Goal: Complete application form

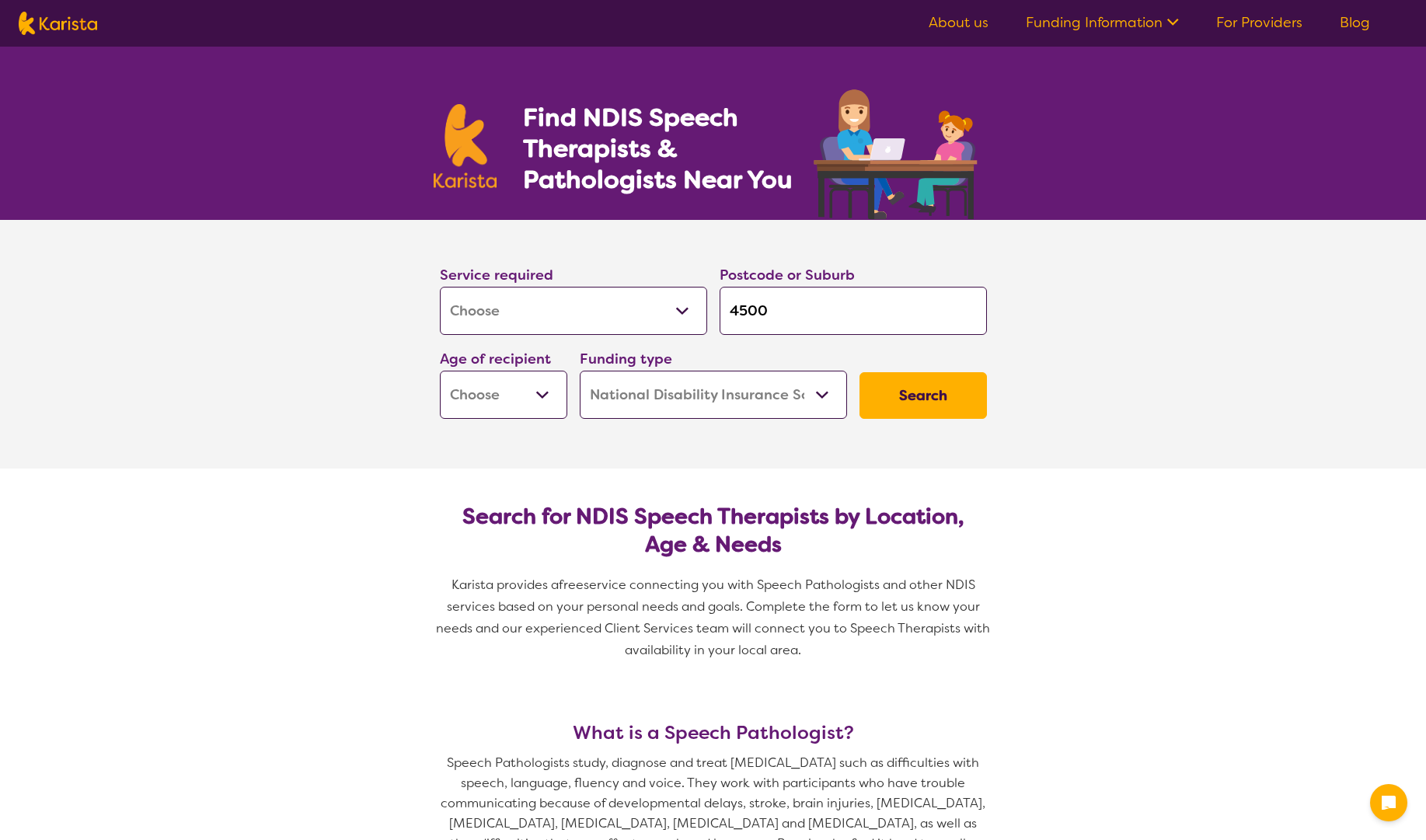
select select "[MEDICAL_DATA]"
select select "NDIS"
select select "[MEDICAL_DATA]"
select select "NDIS"
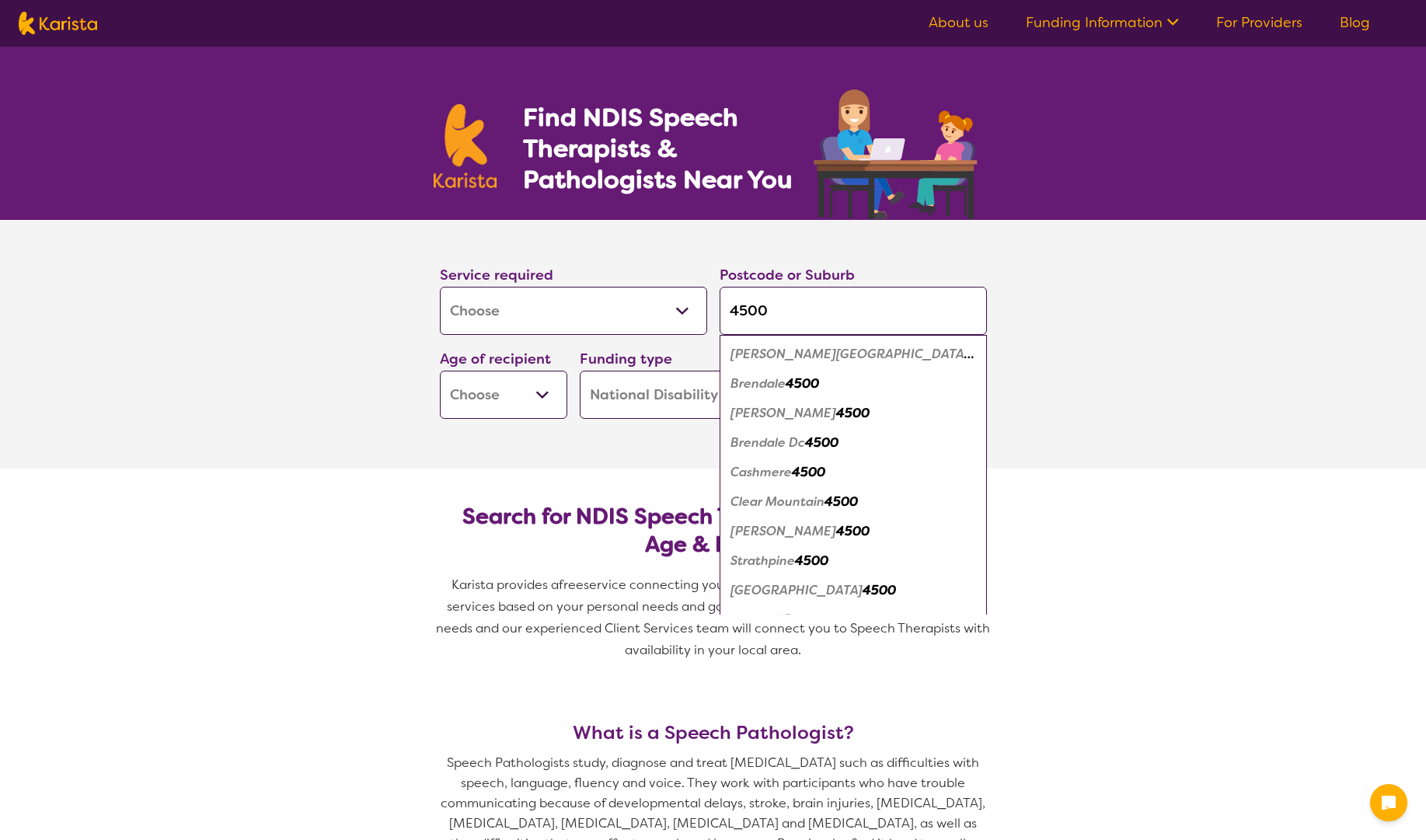
click at [763, 351] on em "Bray Park" at bounding box center [851, 353] width 243 height 16
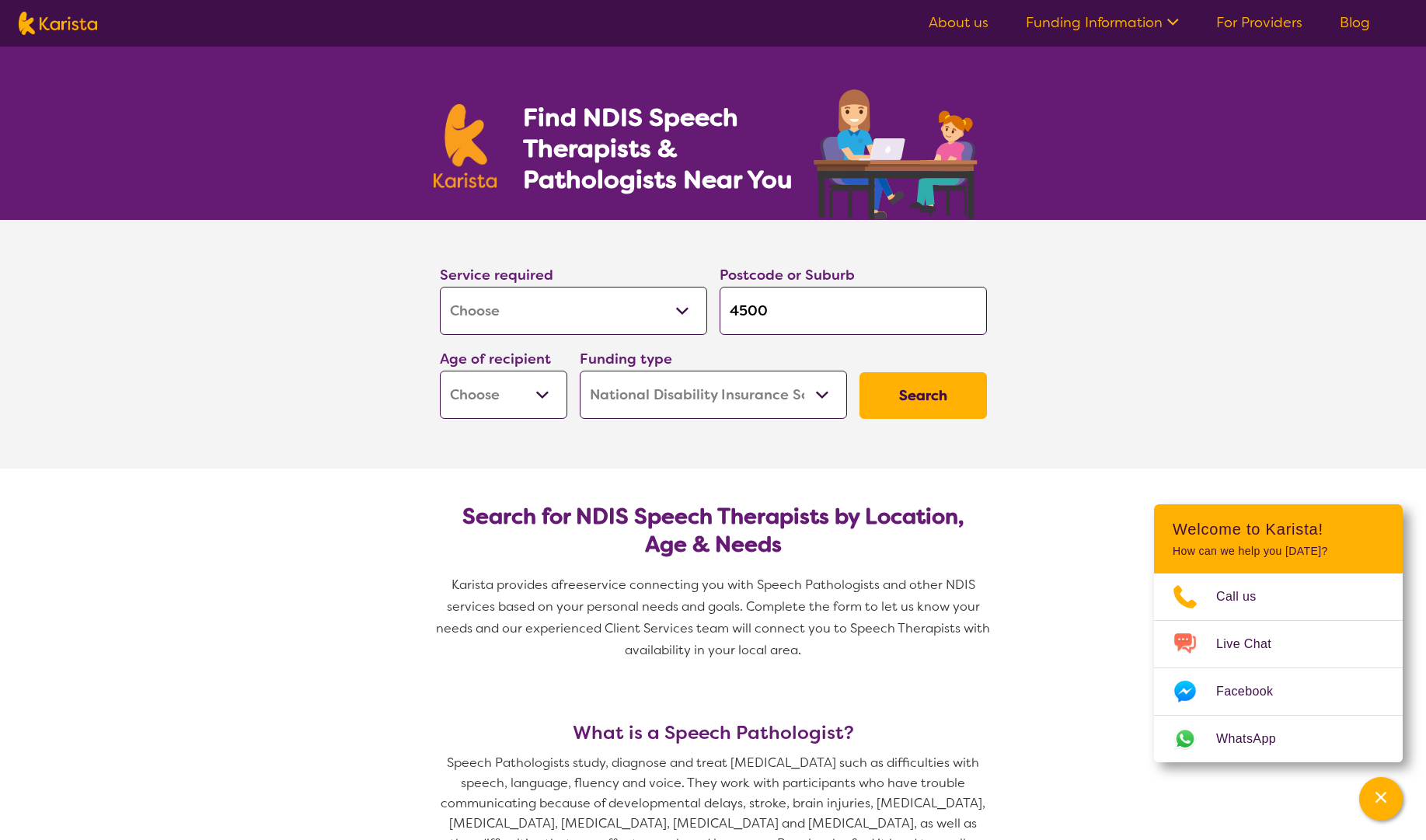
click at [546, 397] on select "Early Childhood - 0 to 9 Child - 10 to 11 Adolescent - 12 to 17 Adult - 18 to 6…" at bounding box center [503, 394] width 127 height 48
select select "AG"
click at [440, 370] on select "Early Childhood - 0 to 9 Child - 10 to 11 Adolescent - 12 to 17 Adult - 18 to 6…" at bounding box center [503, 394] width 127 height 48
select select "AG"
click at [909, 404] on button "Search" at bounding box center [923, 396] width 127 height 47
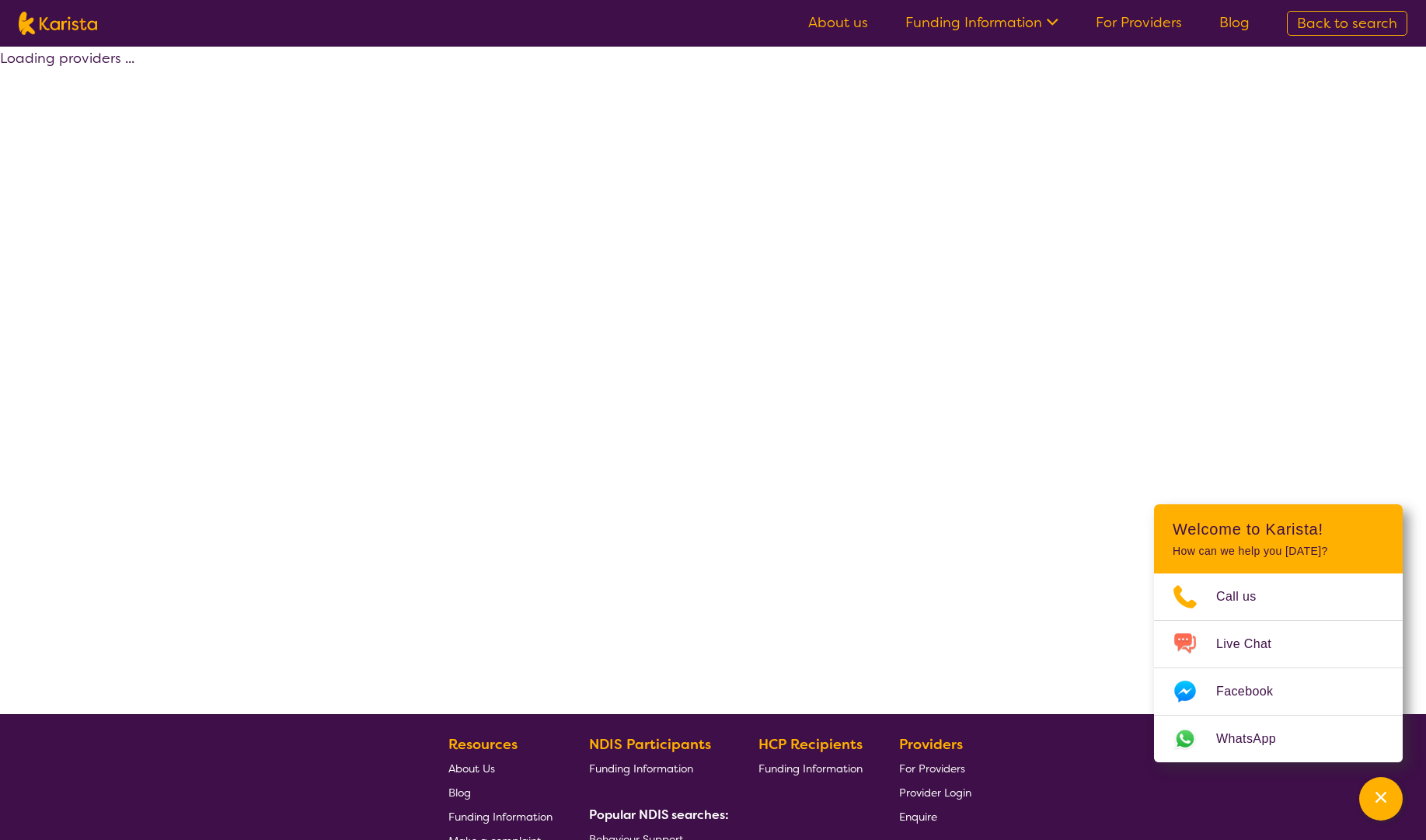
select select "by_score"
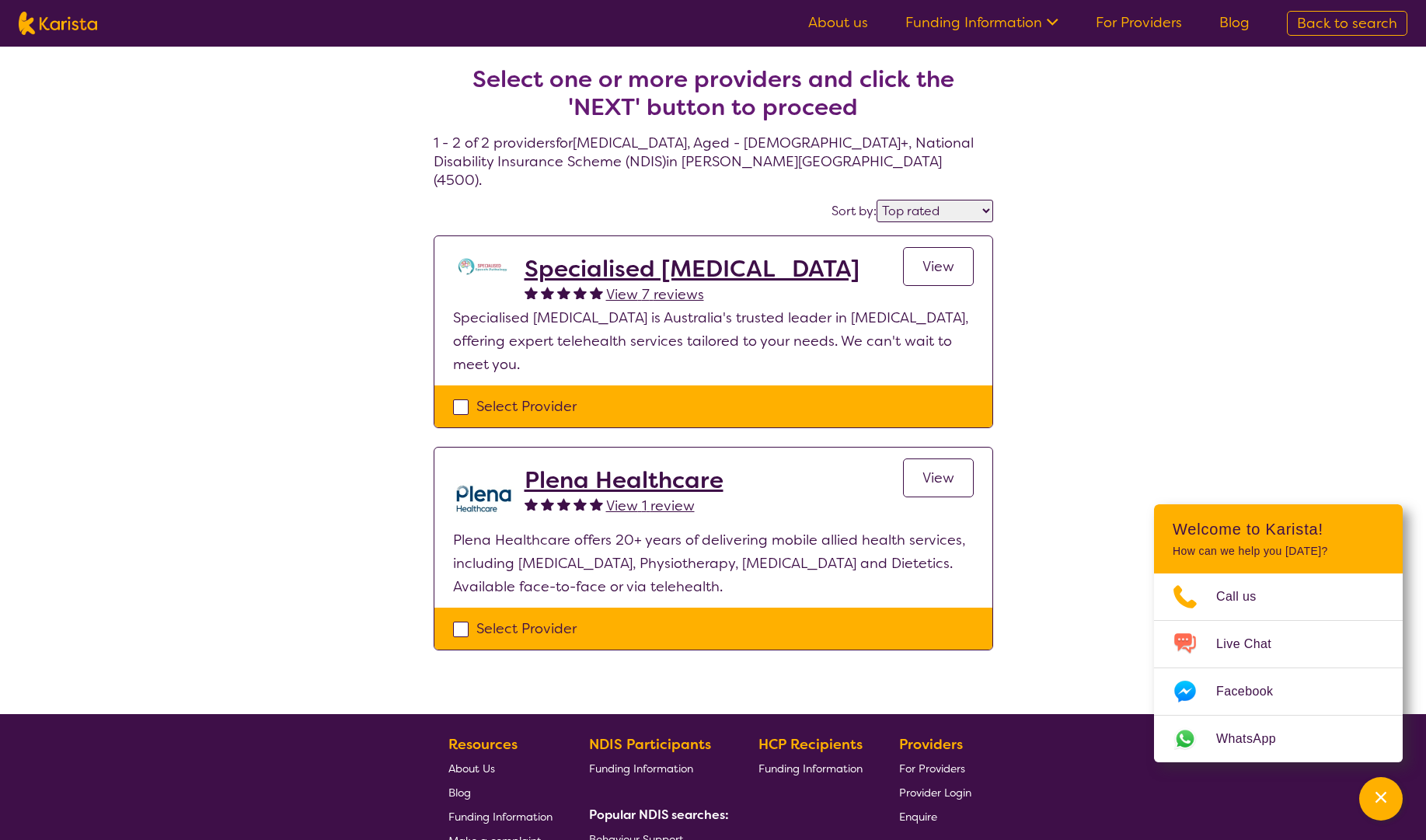
click at [695, 255] on h2 "Specialised [MEDICAL_DATA]" at bounding box center [691, 268] width 335 height 28
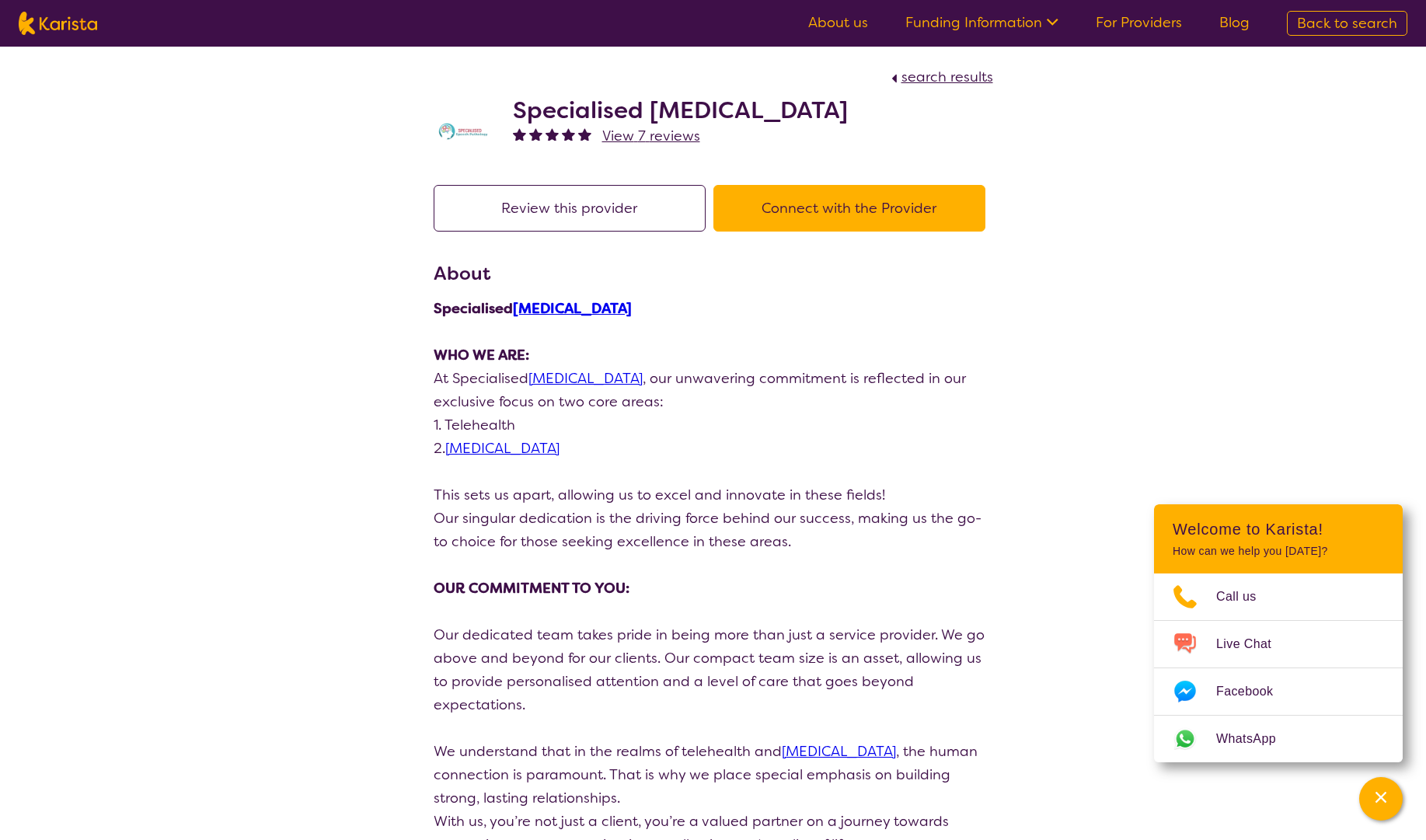
click at [775, 212] on button "Connect with the Provider" at bounding box center [849, 209] width 272 height 47
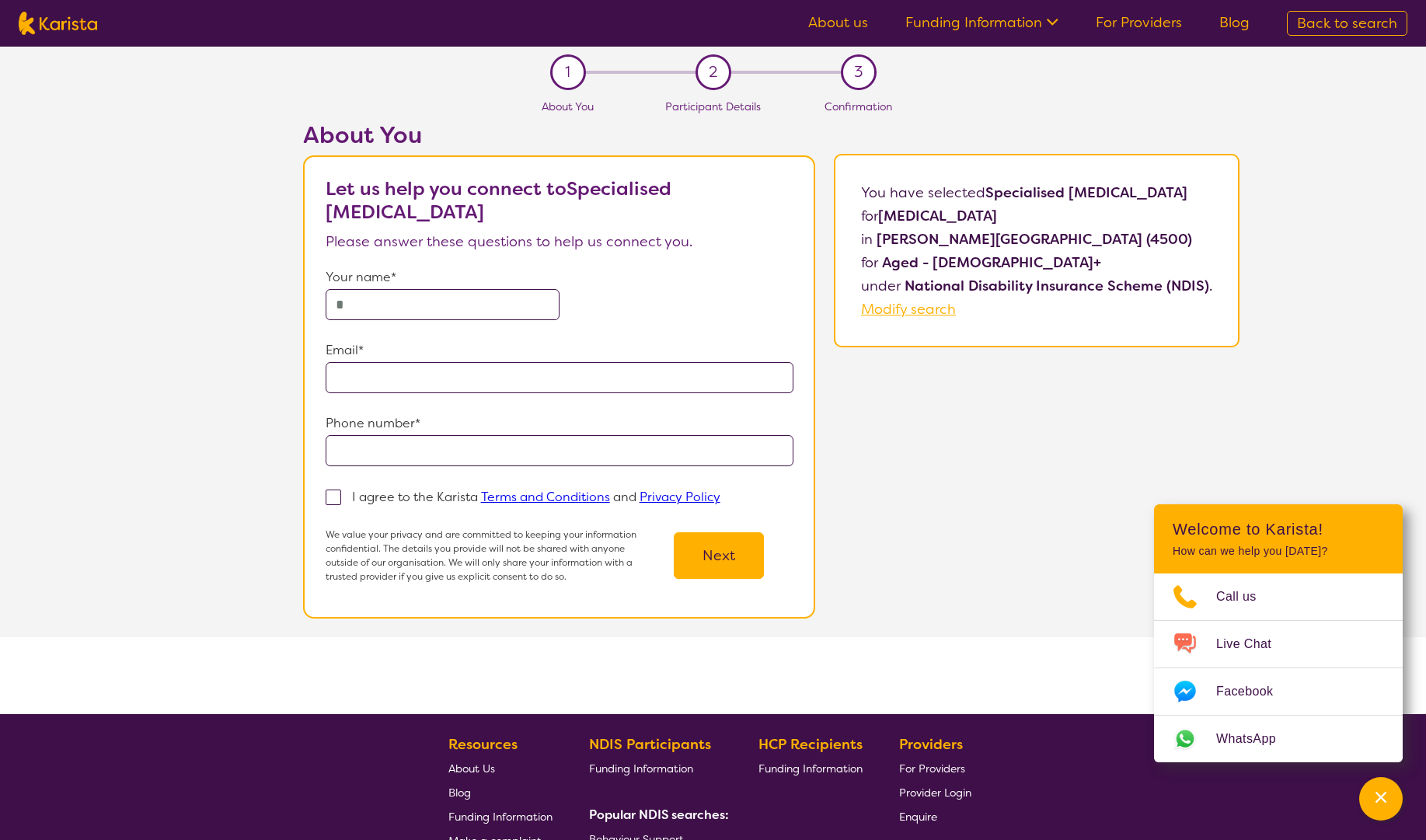
click at [512, 306] on input "text" at bounding box center [443, 304] width 234 height 31
type input "**********"
click at [555, 501] on link "Terms and Conditions" at bounding box center [546, 496] width 129 height 16
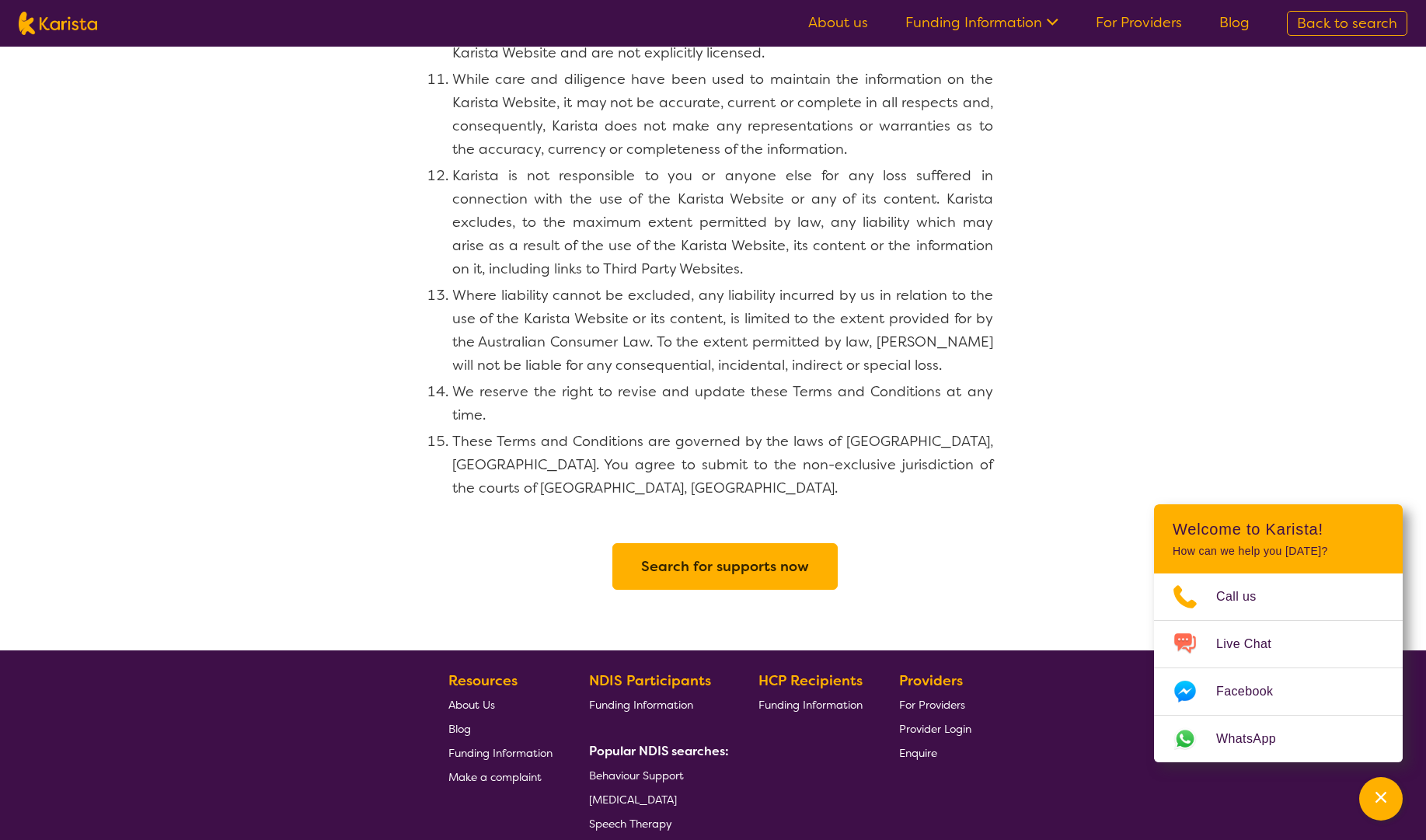
scroll to position [1441, 0]
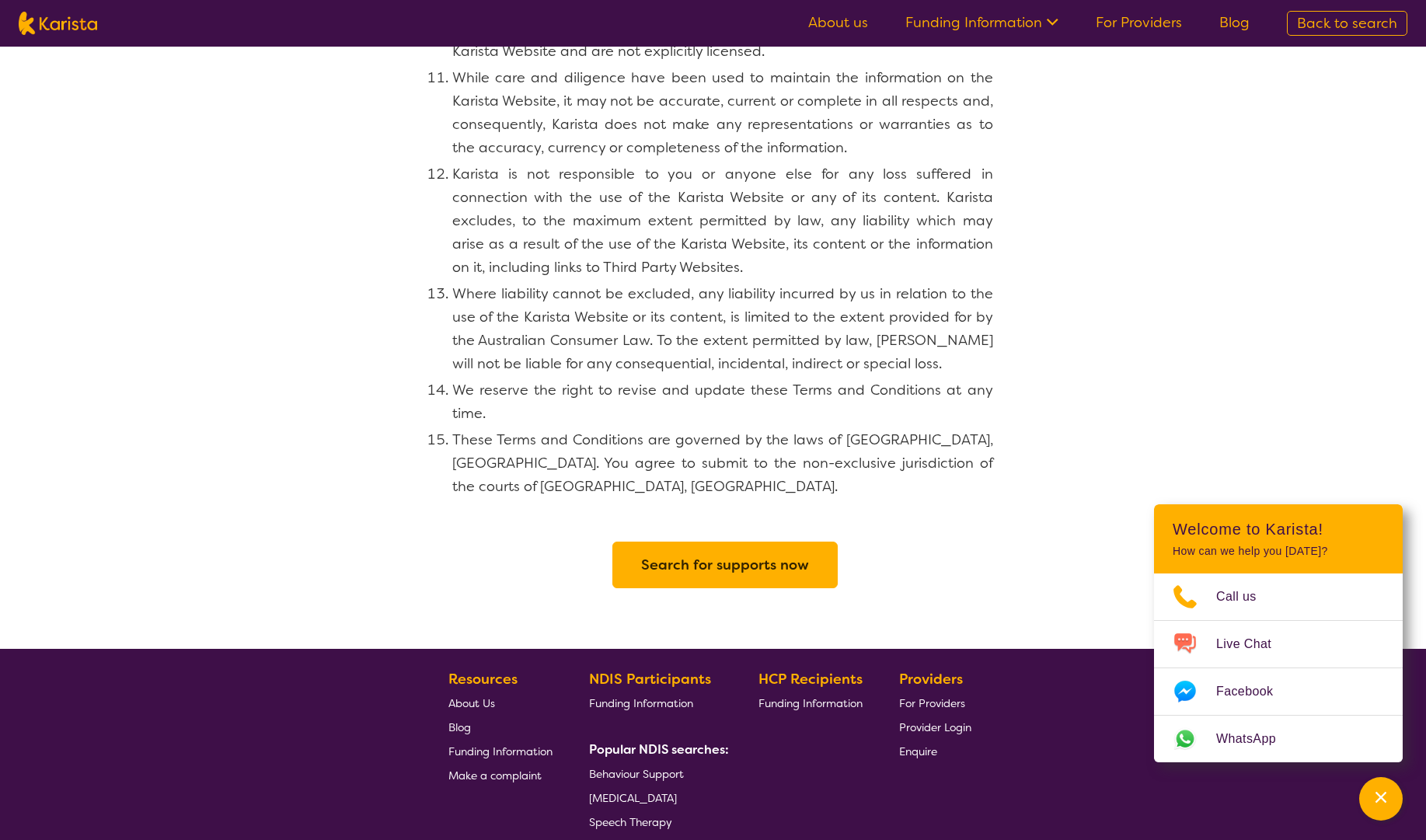
click at [640, 542] on button "Search for supports now" at bounding box center [724, 565] width 226 height 47
click at [662, 551] on h2 "Search for supports now" at bounding box center [724, 565] width 167 height 28
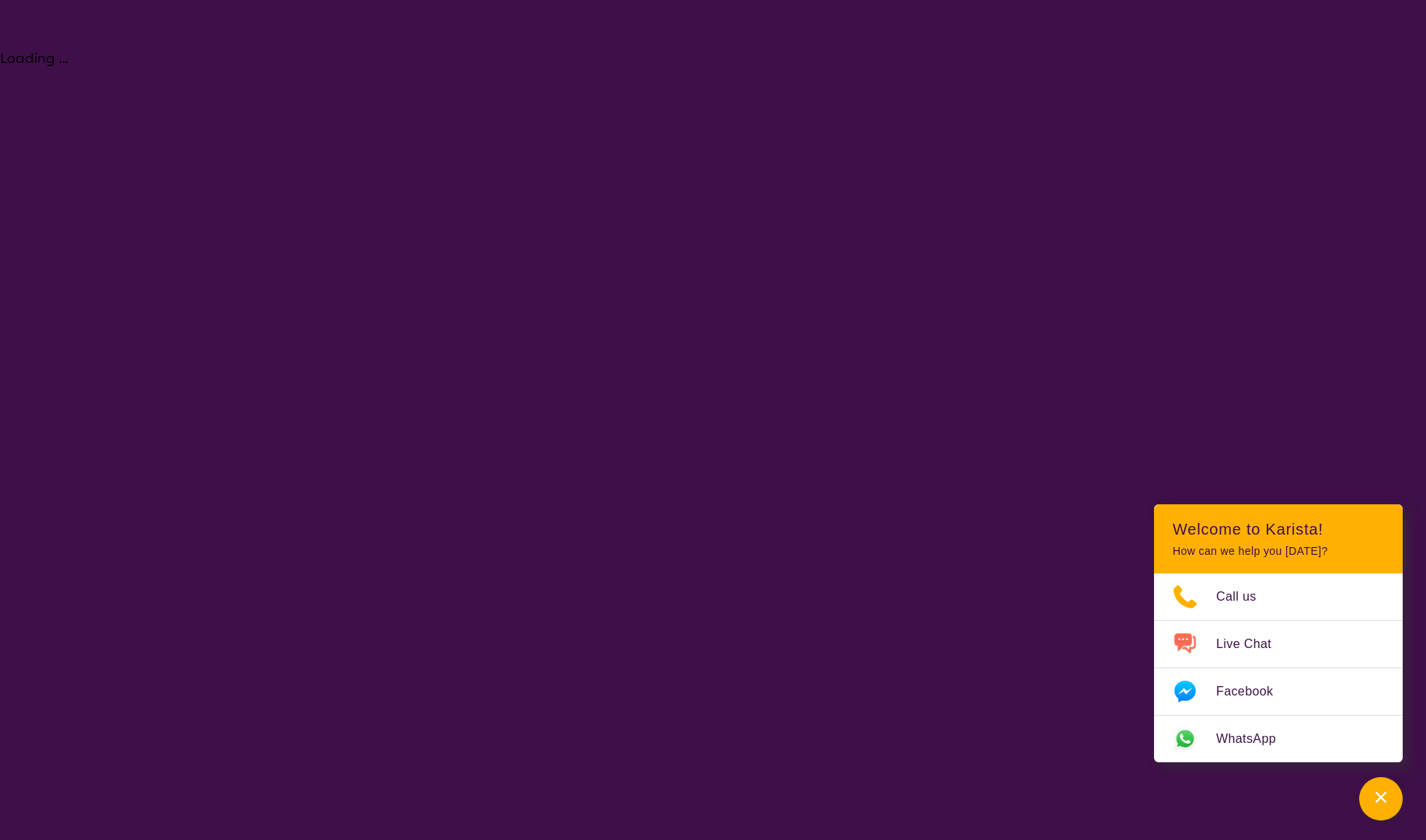
select select "[MEDICAL_DATA]"
select select "AG"
select select "NDIS"
select select "[MEDICAL_DATA]"
select select "AG"
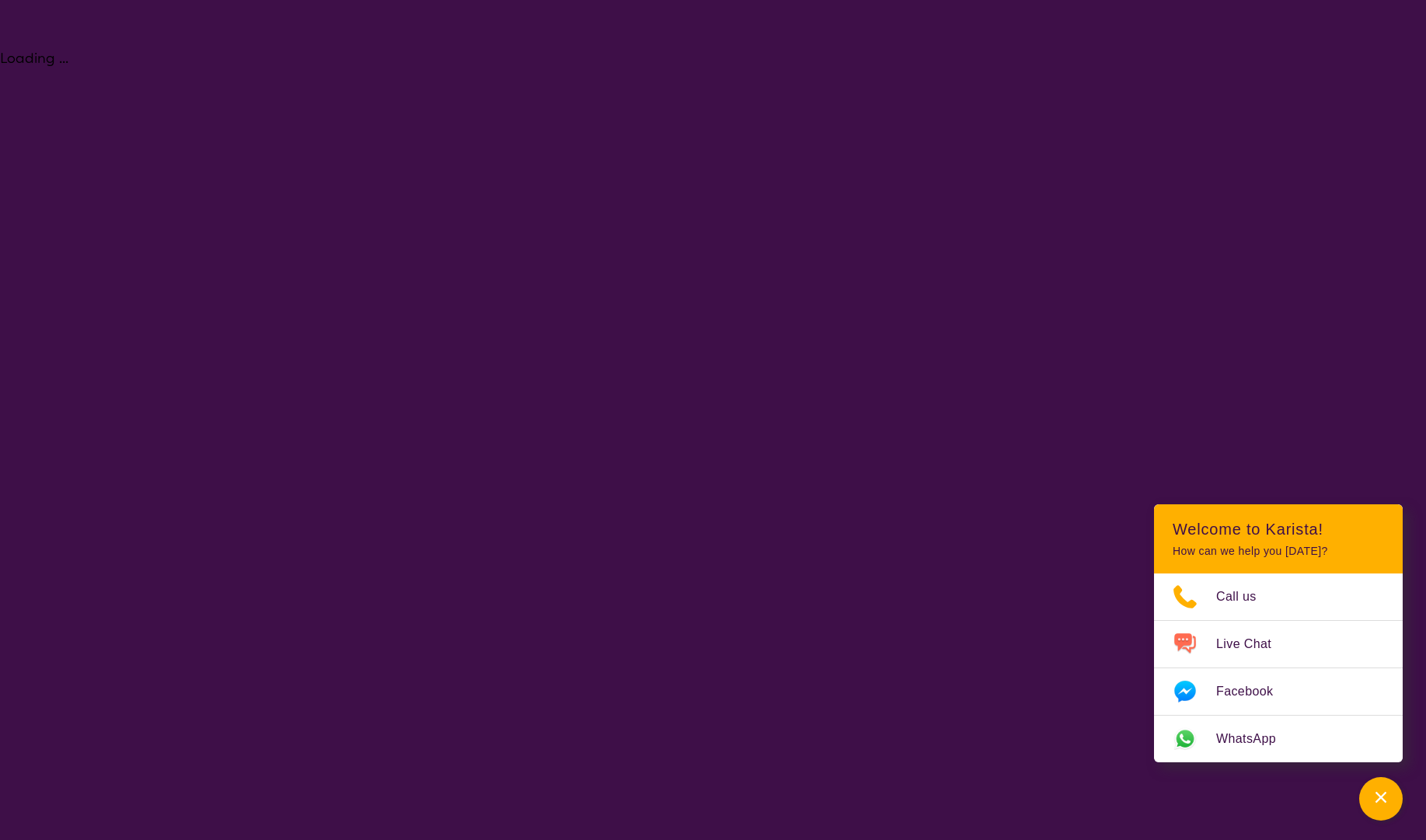
select select "NDIS"
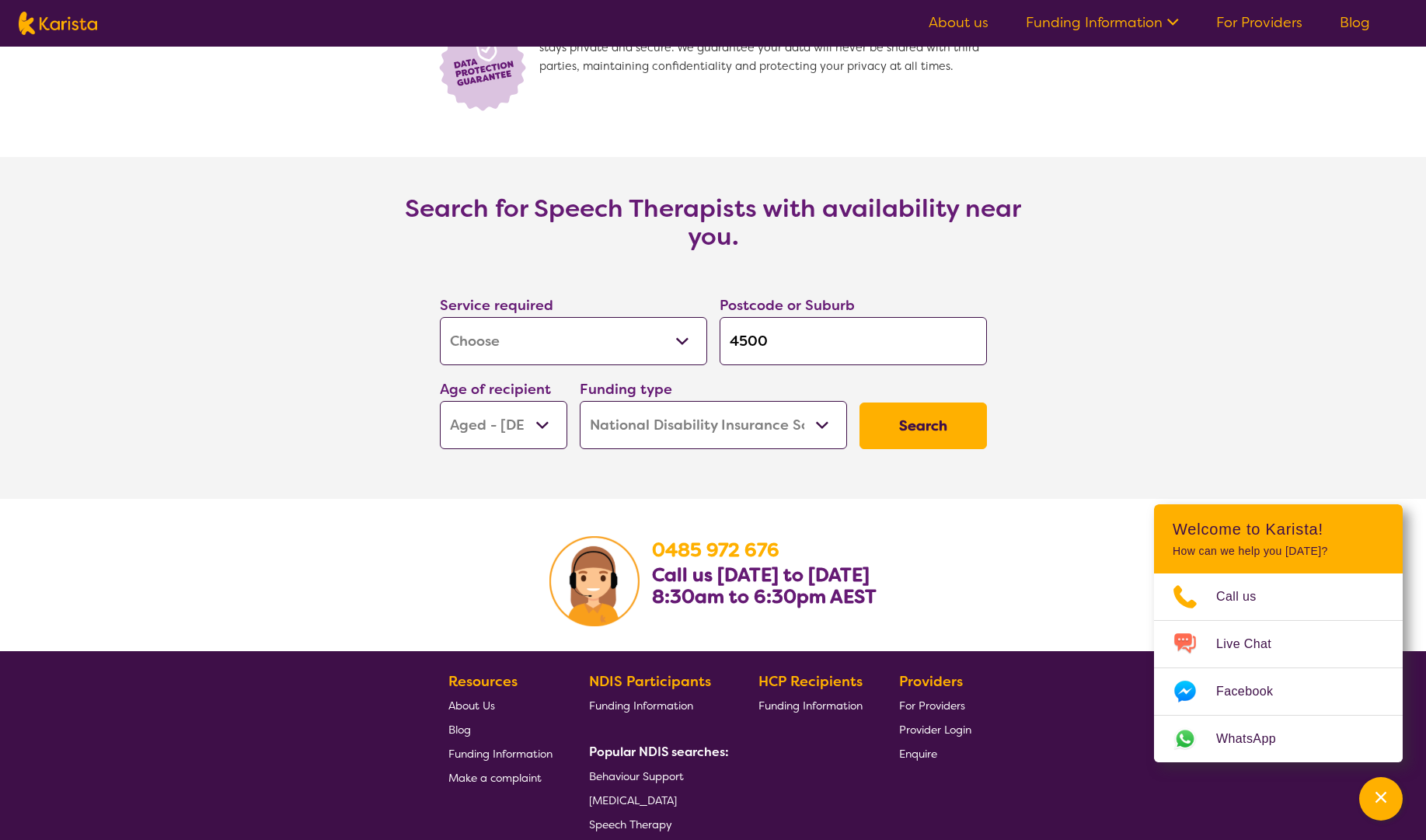
scroll to position [2003, 0]
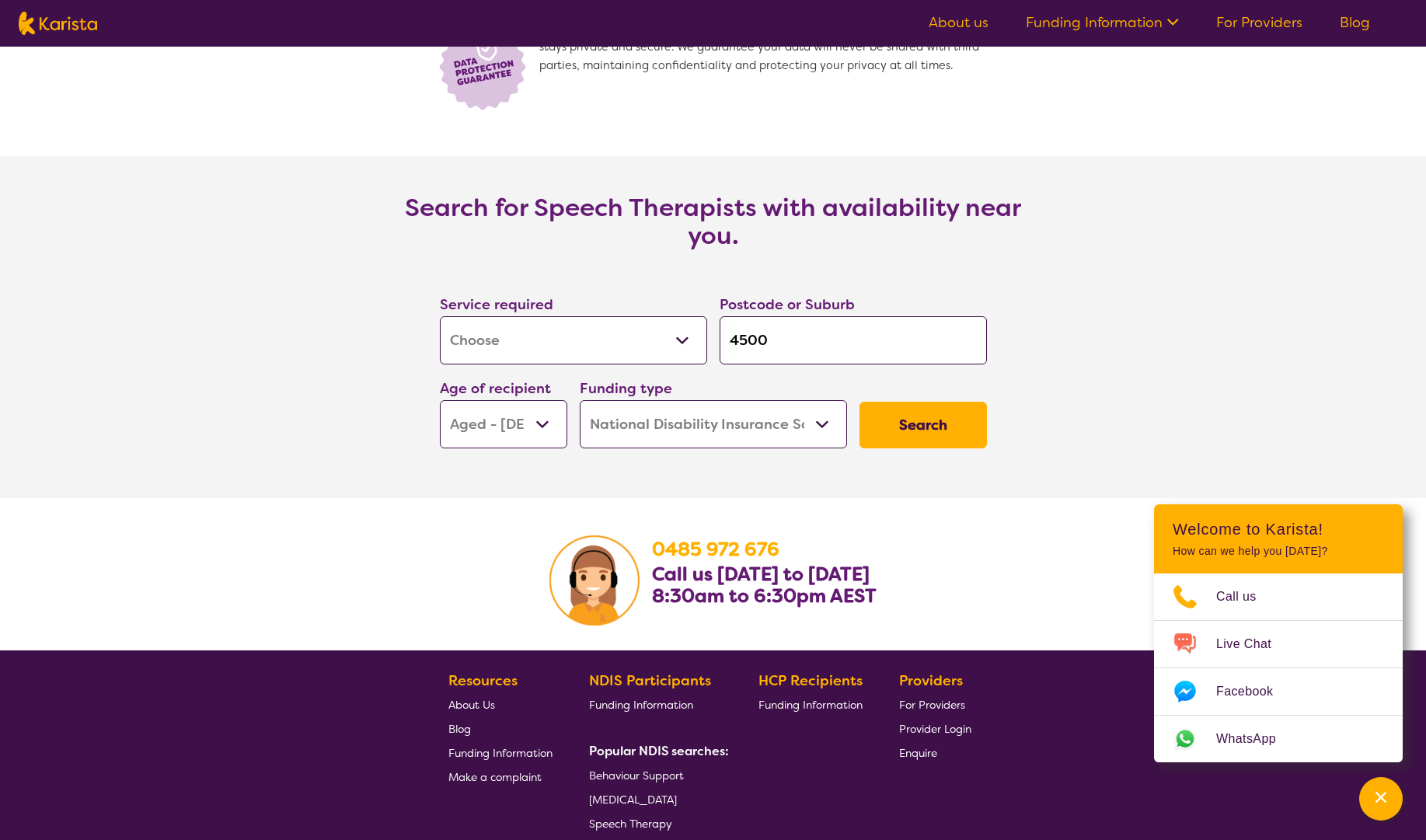
click at [909, 426] on button "Search" at bounding box center [923, 425] width 127 height 47
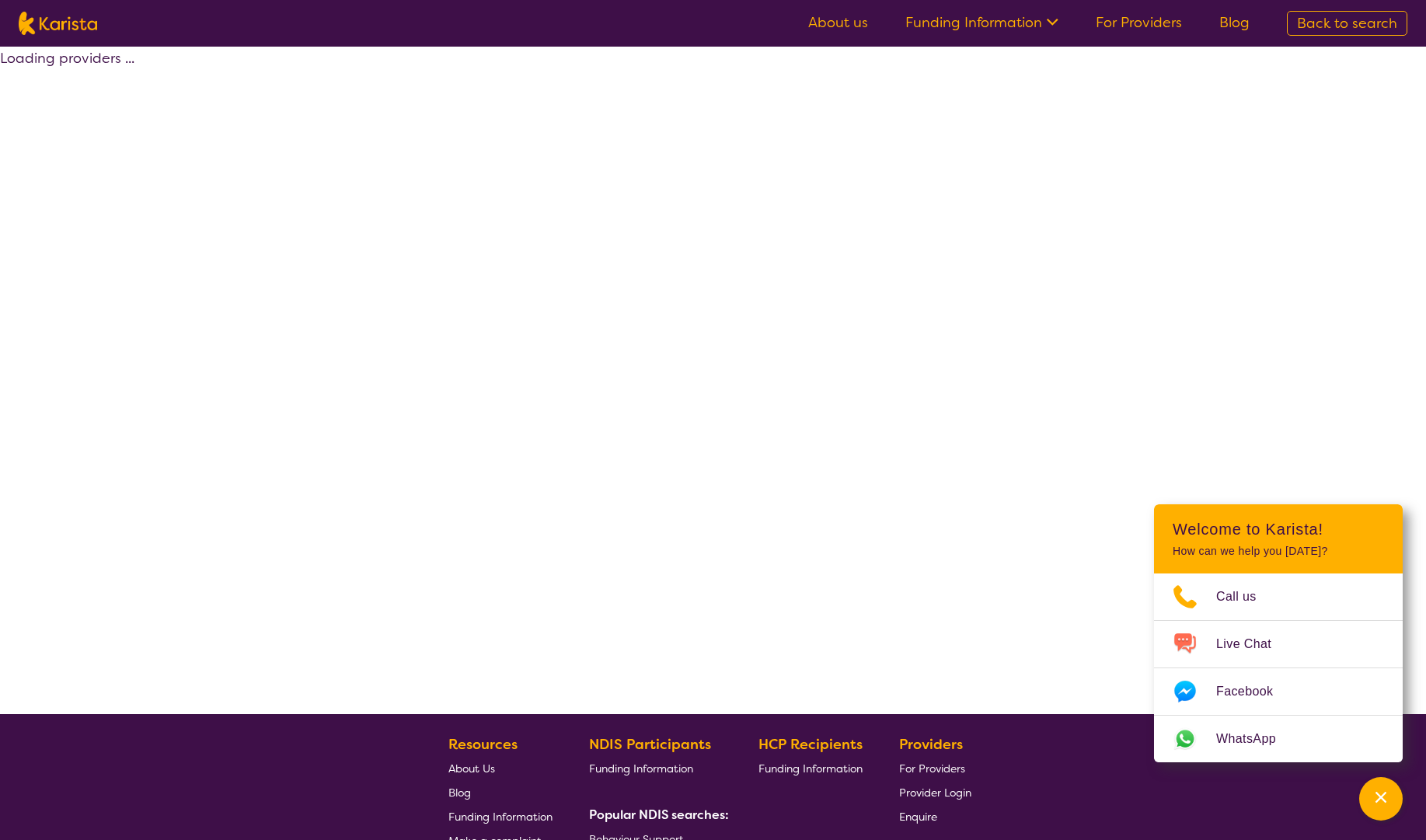
select select "by_score"
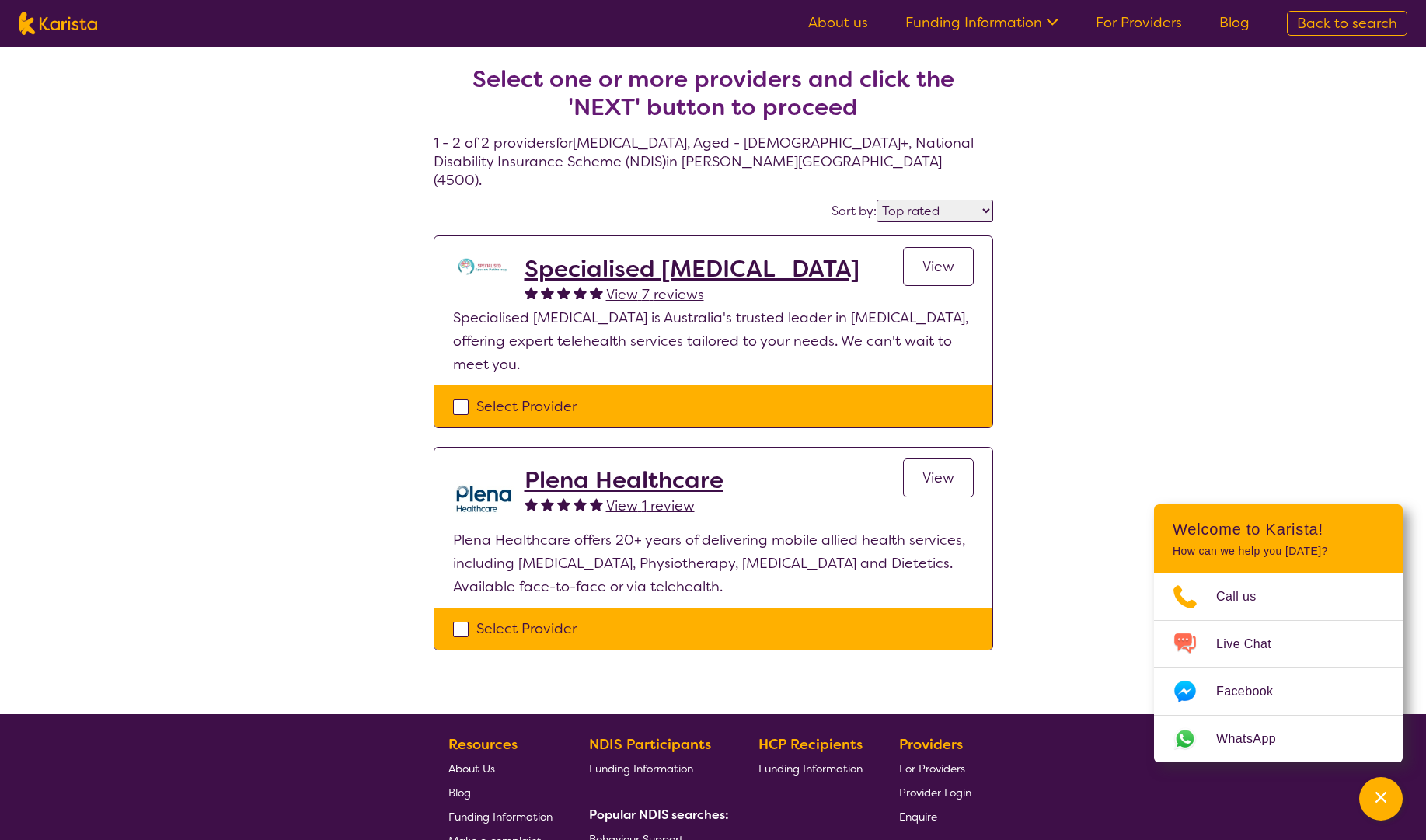
click at [788, 260] on h2 "Specialised [MEDICAL_DATA]" at bounding box center [691, 268] width 335 height 28
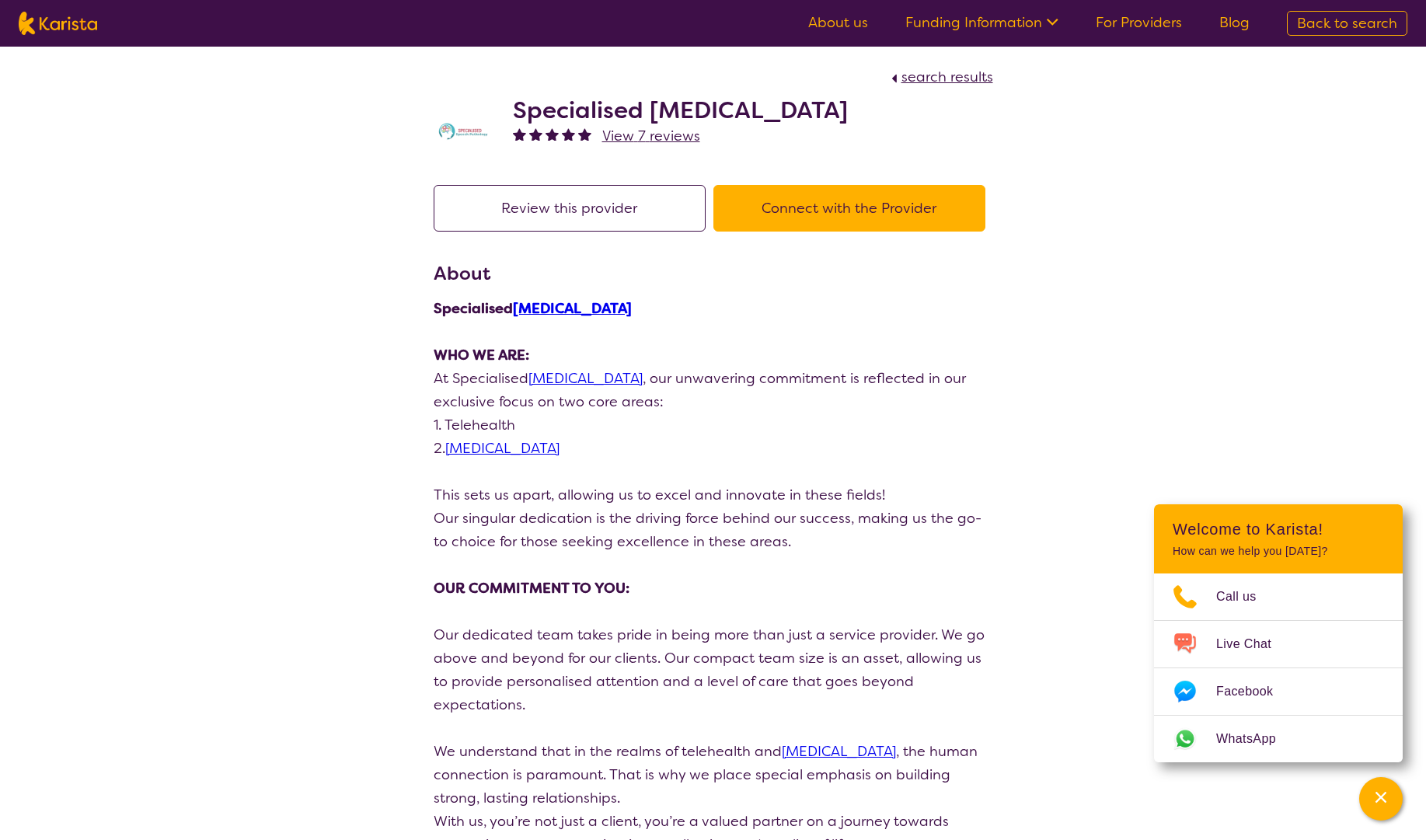
click at [799, 212] on button "Connect with the Provider" at bounding box center [849, 209] width 272 height 47
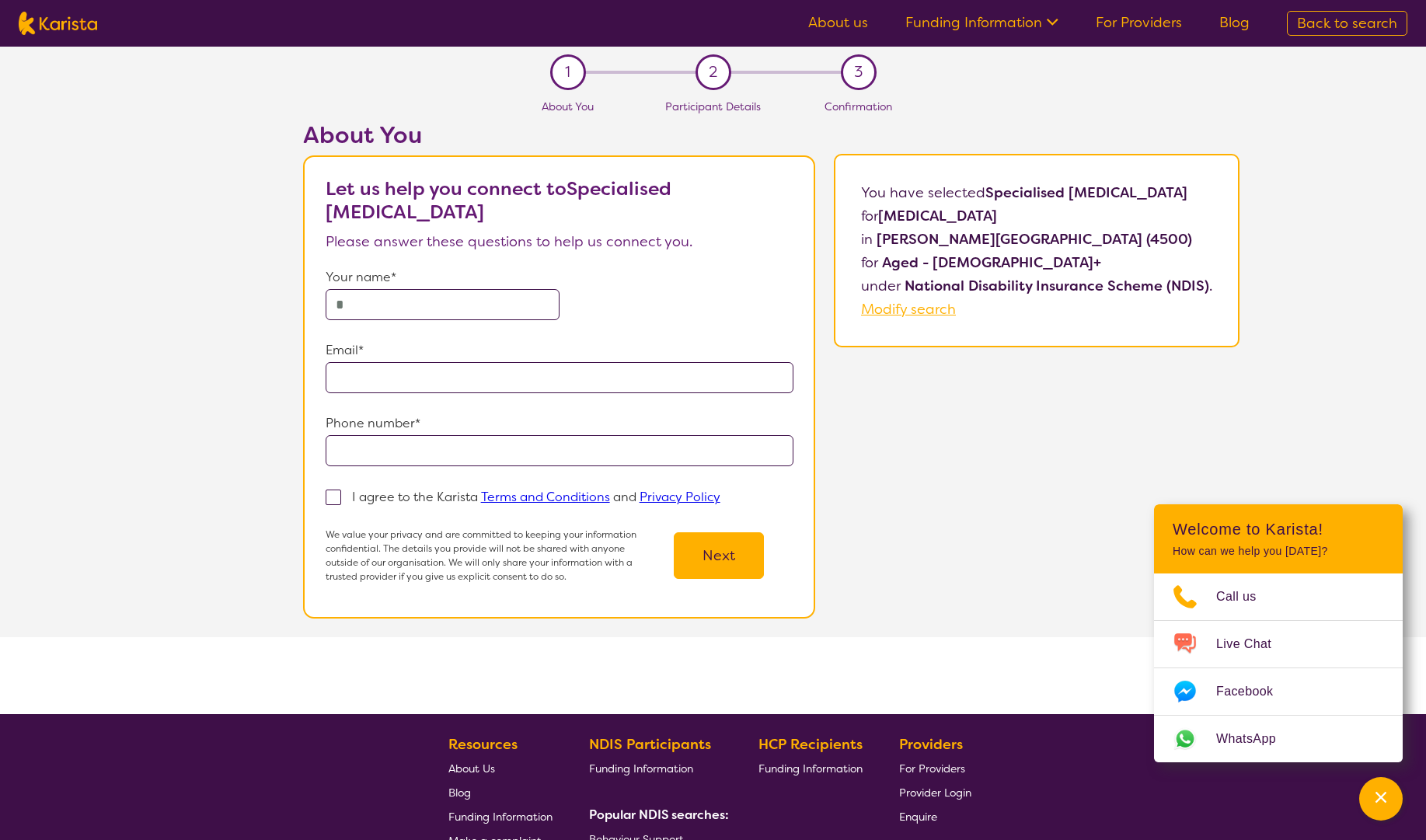
click at [551, 305] on input "text" at bounding box center [443, 304] width 234 height 31
type input "**********"
click at [433, 493] on p "I agree to the Karista Terms and Conditions and Privacy Policy" at bounding box center [536, 496] width 369 height 16
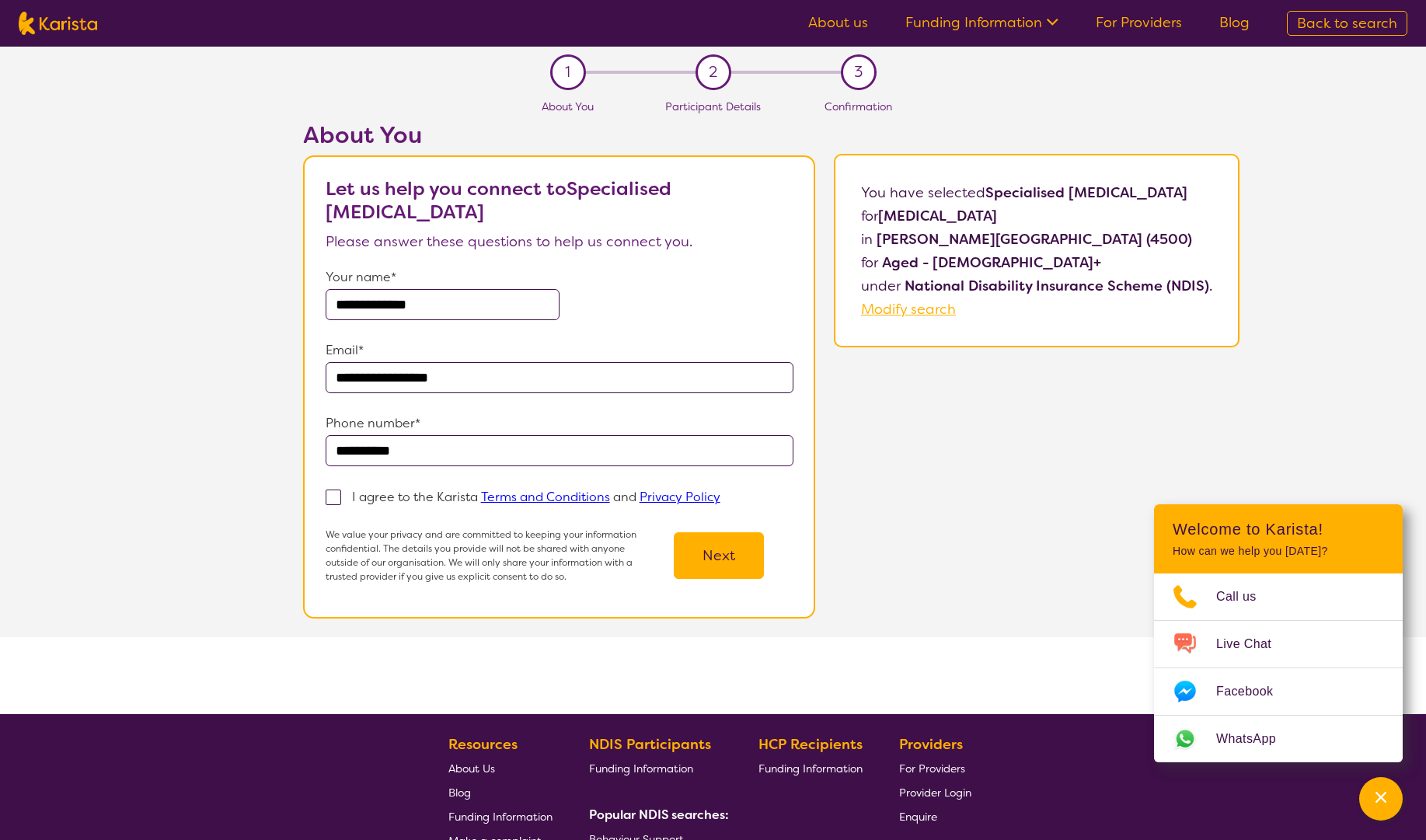
click at [720, 493] on input "I agree to the Karista Terms and Conditions and Privacy Policy" at bounding box center [725, 496] width 10 height 10
checkbox input "true"
click at [713, 550] on button "Next" at bounding box center [719, 556] width 90 height 47
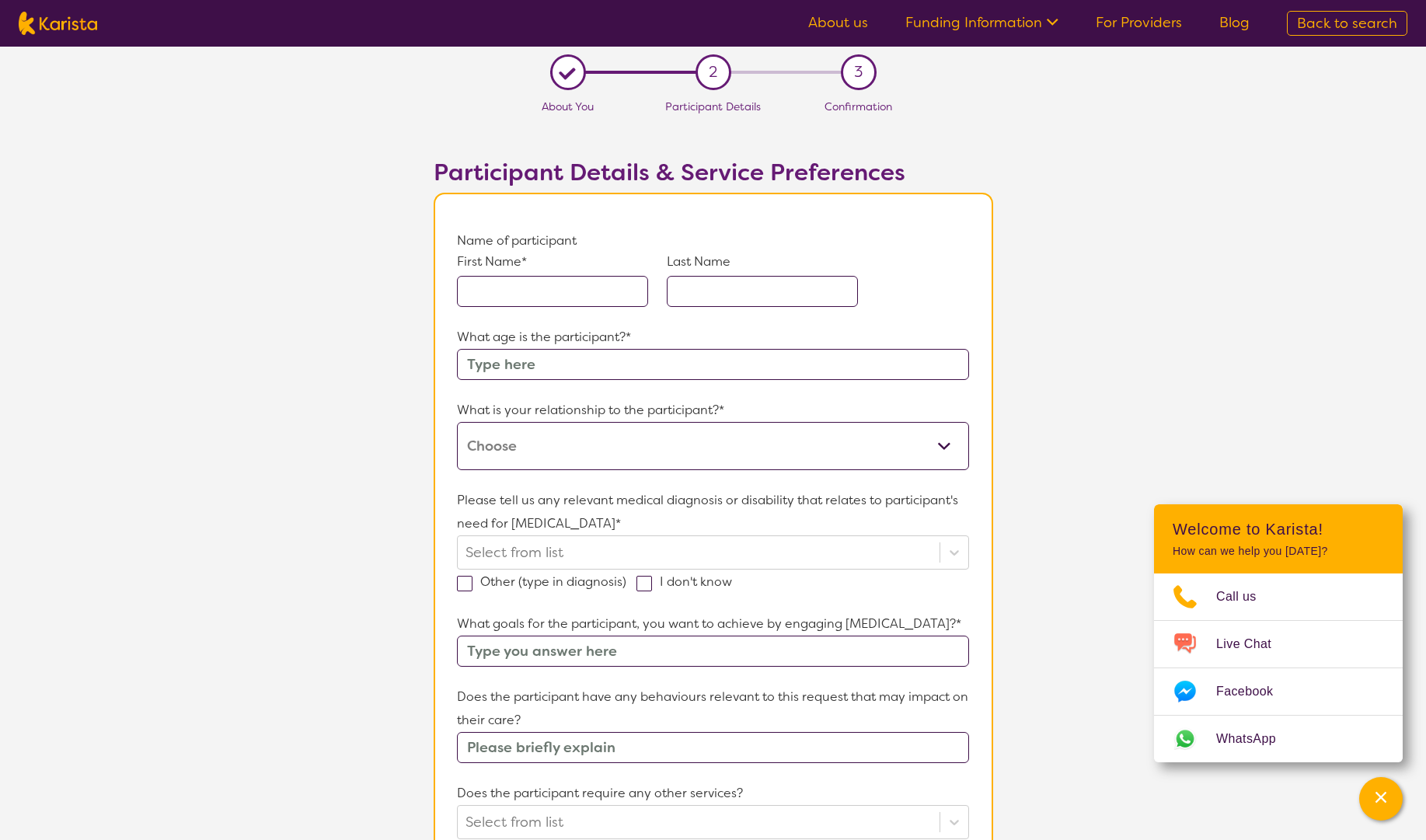
click at [570, 298] on input "text" at bounding box center [552, 291] width 191 height 31
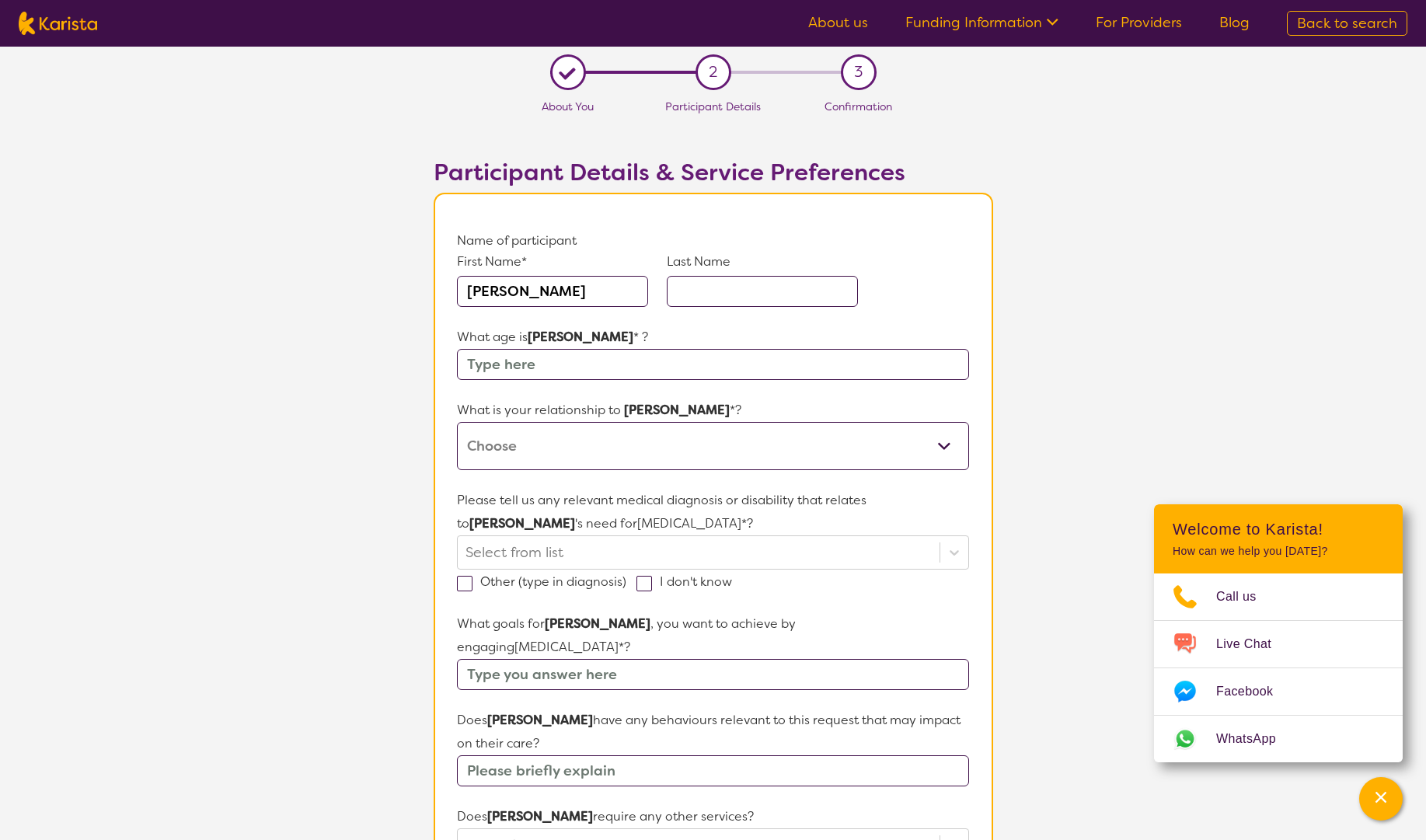
type input "[PERSON_NAME]"
click at [745, 291] on input "text" at bounding box center [762, 291] width 191 height 31
type input "[PERSON_NAME]"
click at [657, 361] on input "text" at bounding box center [712, 364] width 511 height 31
type input "66"
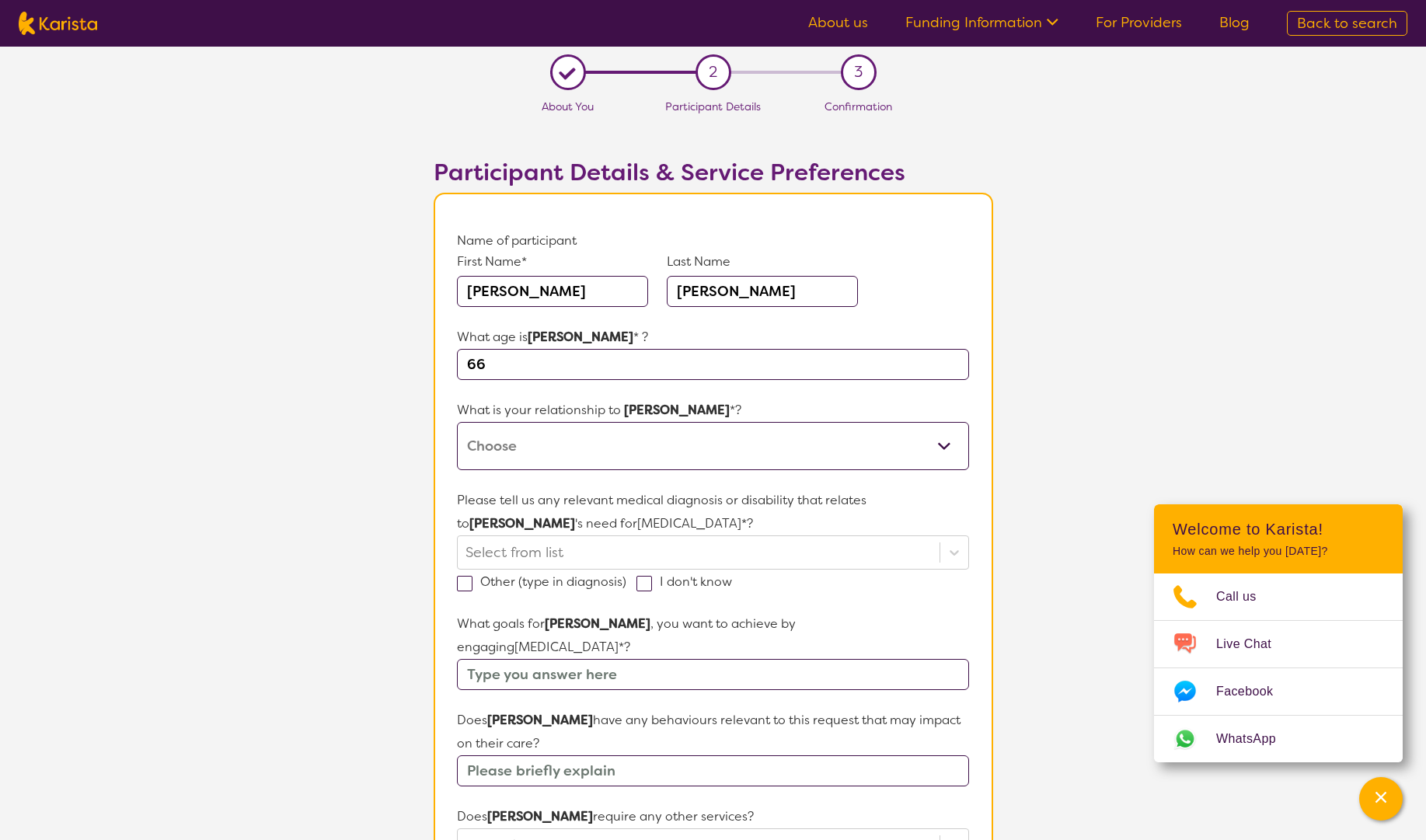
click at [635, 450] on select "This request is for myself I am their parent I am their child I am their spouse…" at bounding box center [712, 445] width 511 height 48
select select "This request is for myself"
click at [457, 422] on select "This request is for myself I am their parent I am their child I am their spouse…" at bounding box center [712, 445] width 511 height 48
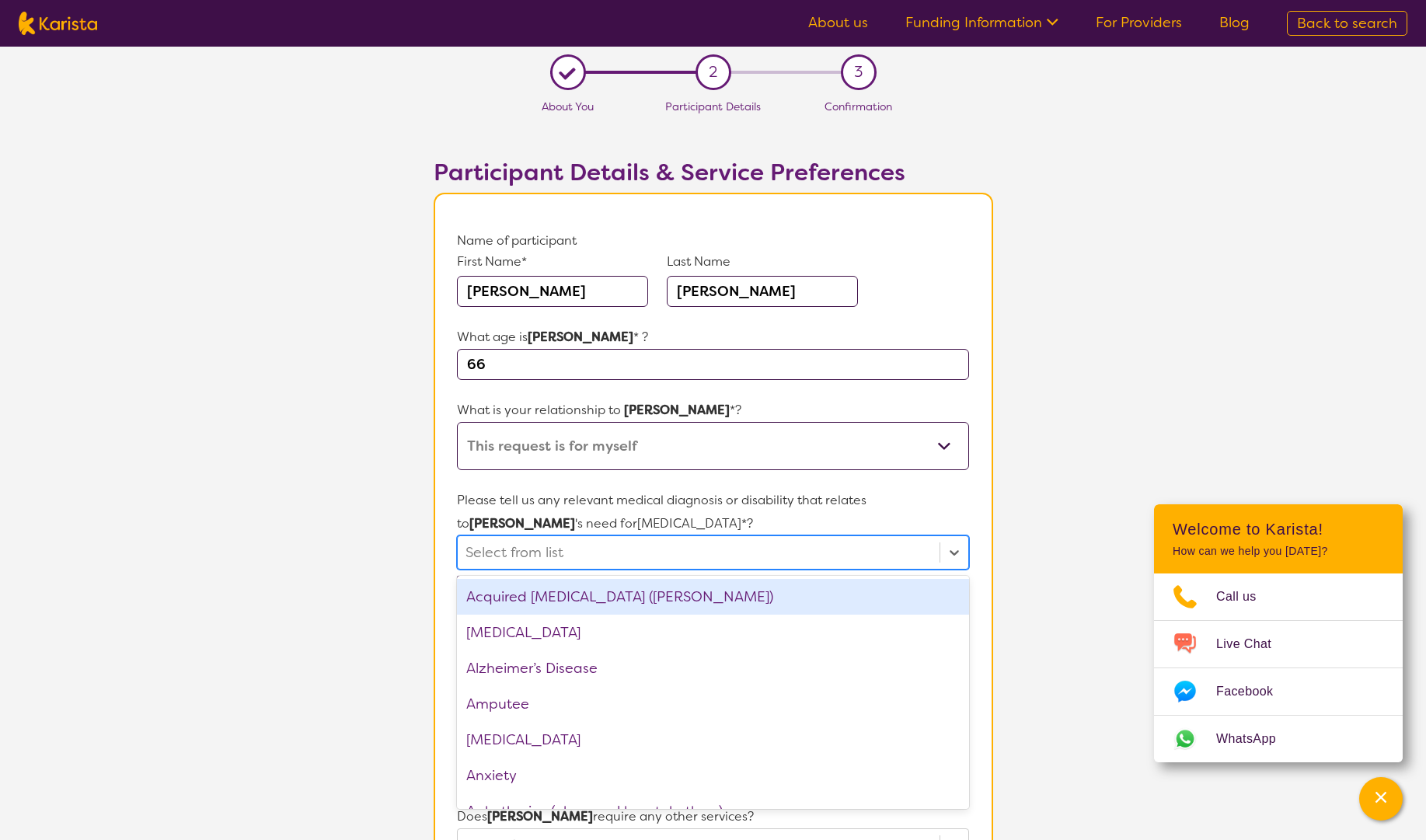
click at [608, 551] on div at bounding box center [697, 552] width 465 height 26
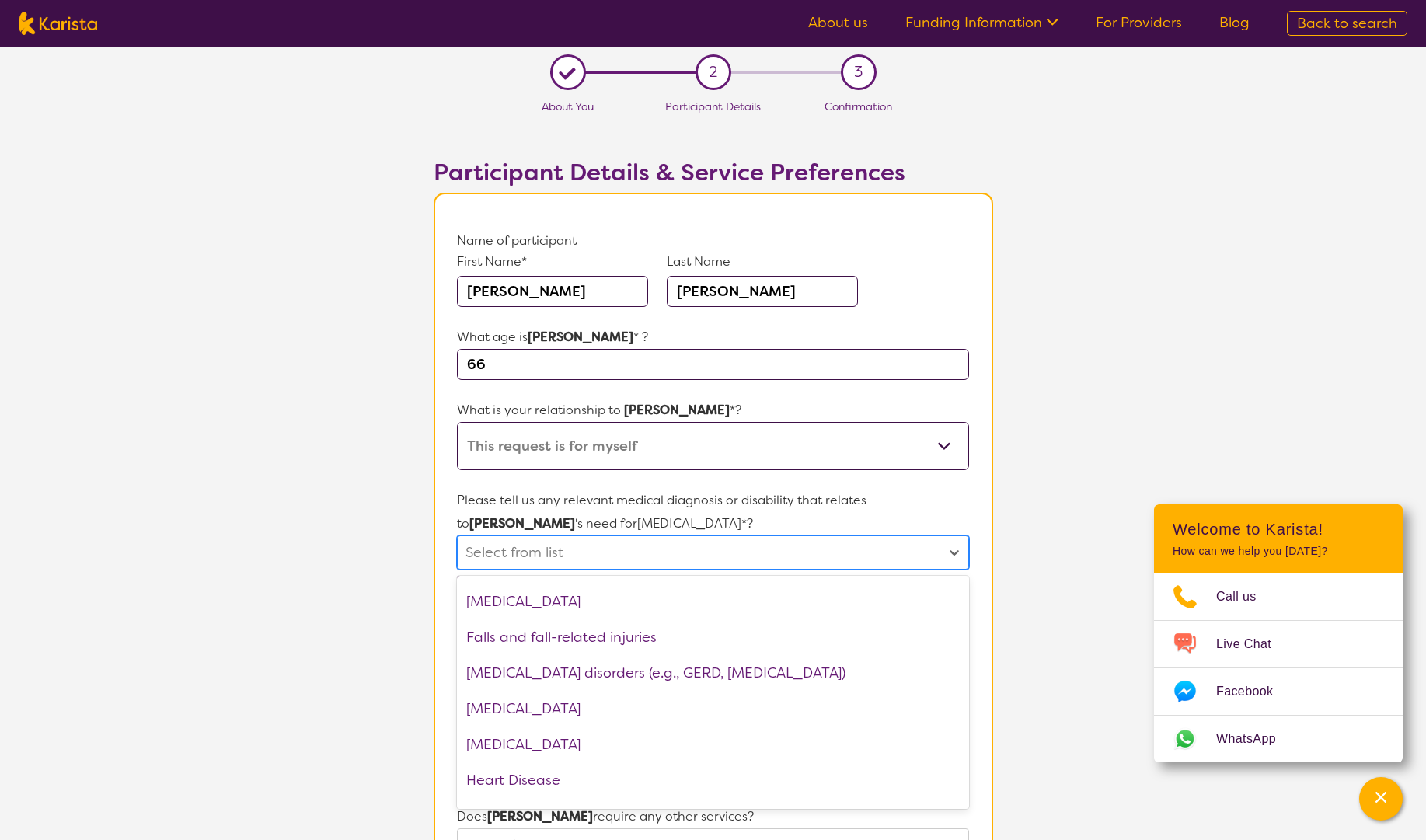
scroll to position [1082, 0]
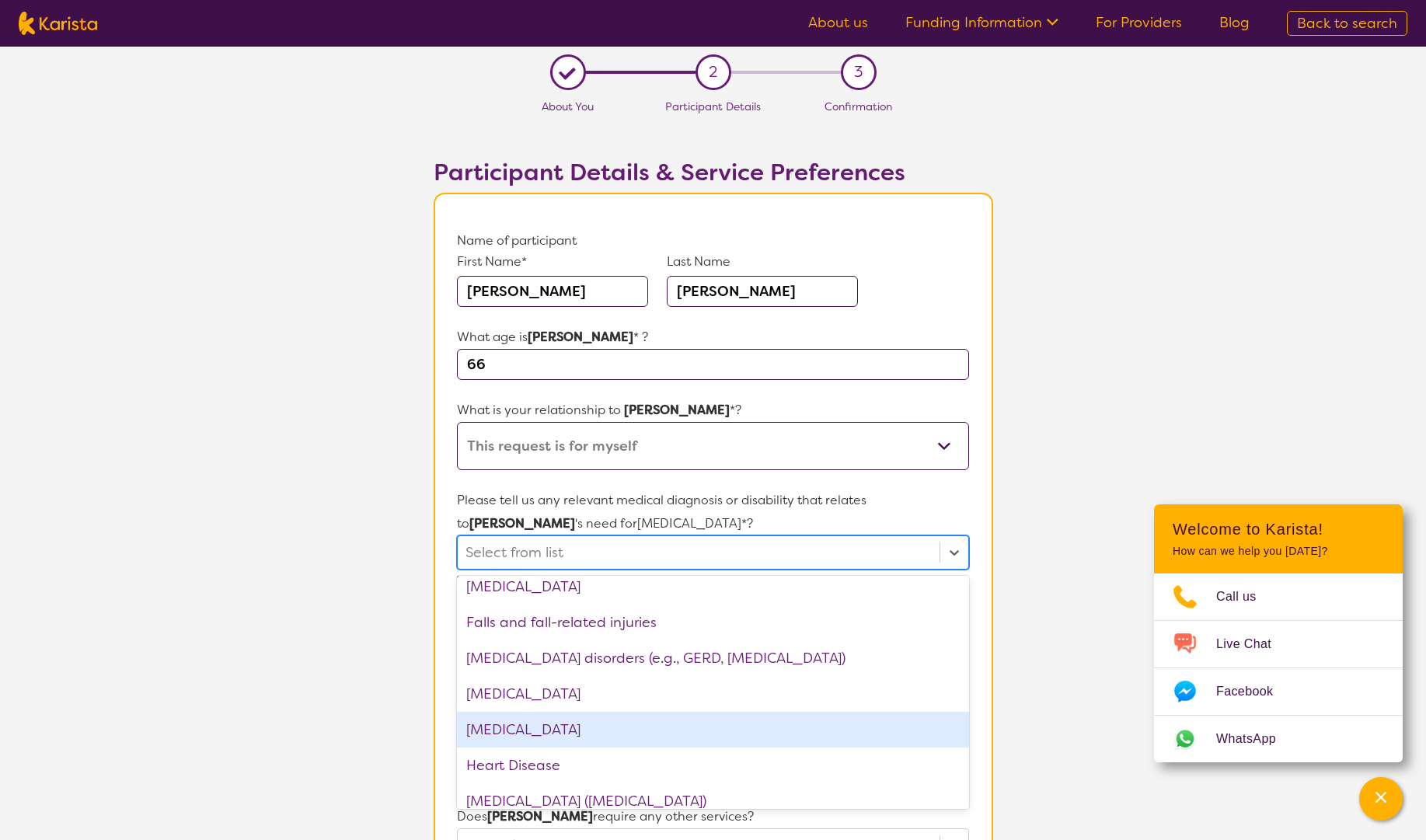
click at [619, 733] on div "[MEDICAL_DATA]" at bounding box center [712, 730] width 511 height 36
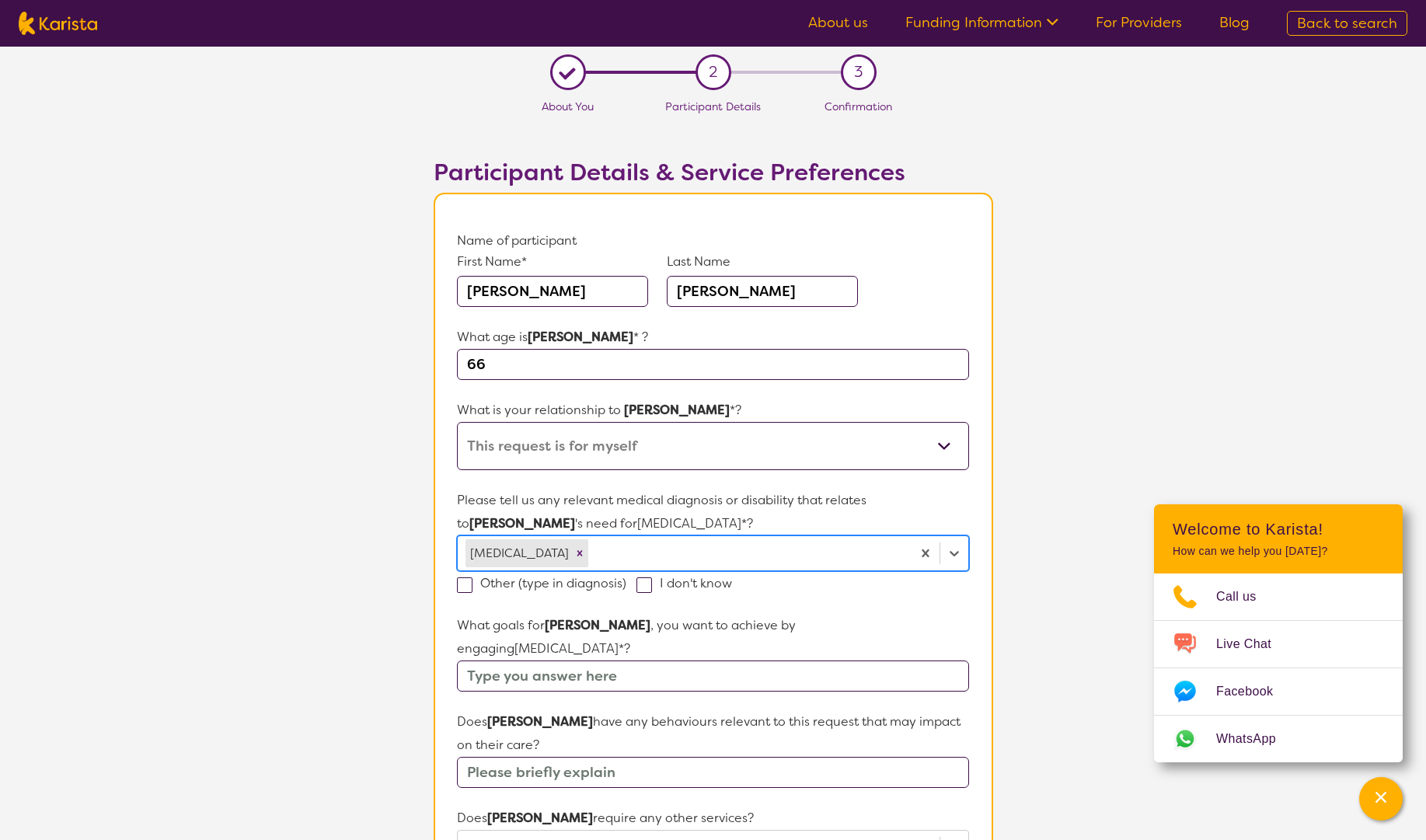
click at [808, 559] on div at bounding box center [747, 553] width 312 height 26
click at [807, 559] on div at bounding box center [747, 553] width 312 height 26
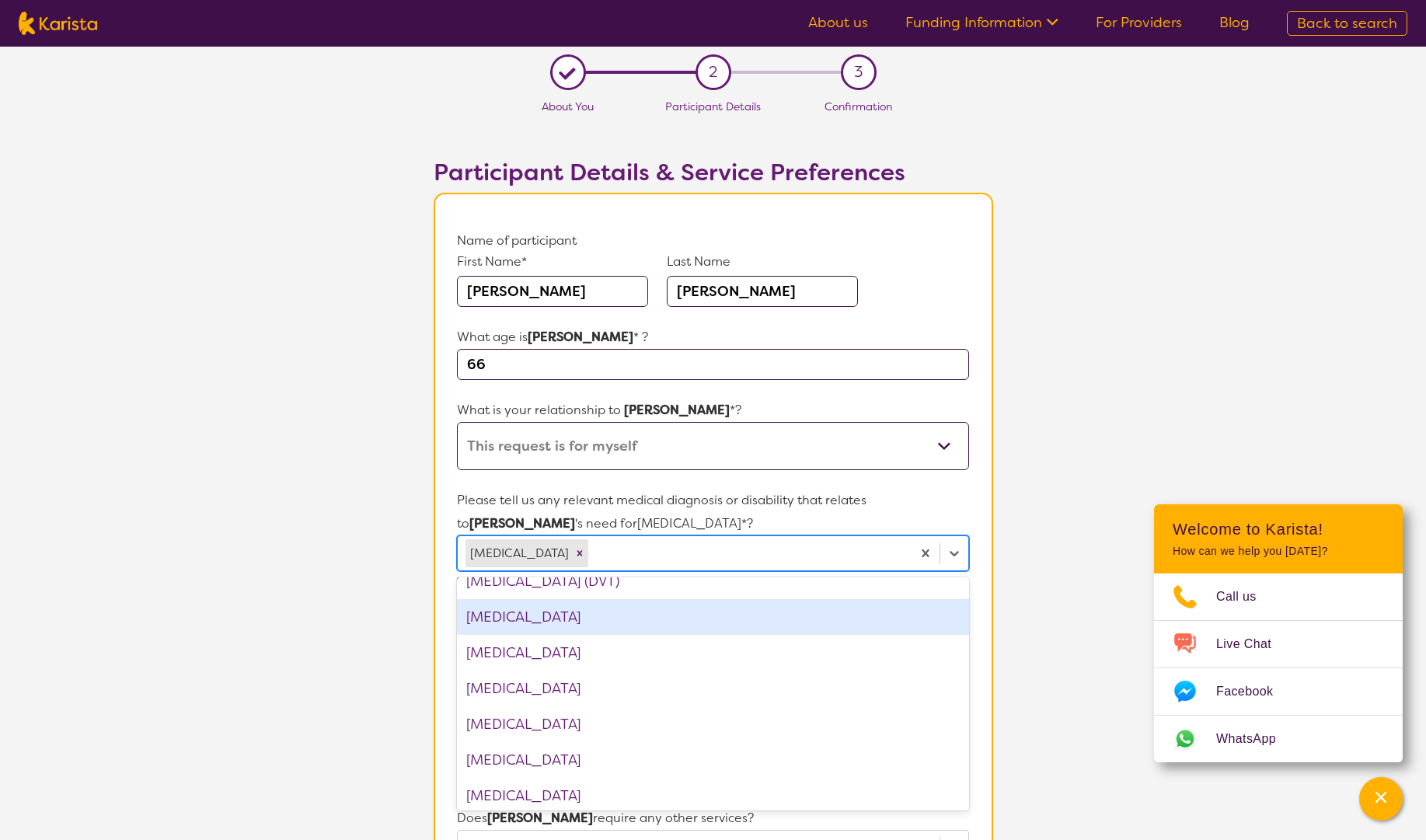
scroll to position [780, 0]
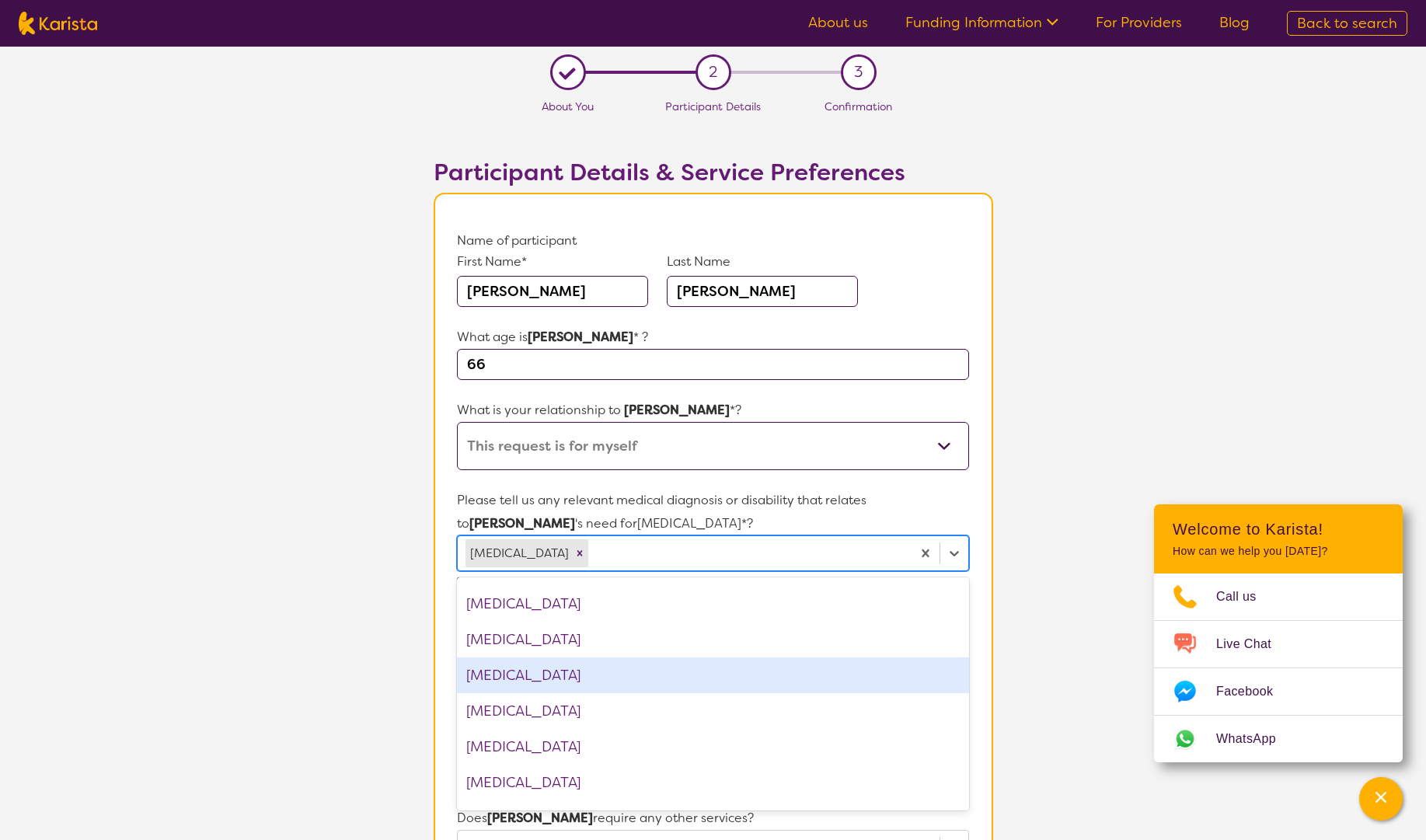
click at [762, 684] on div "[MEDICAL_DATA]" at bounding box center [712, 674] width 511 height 36
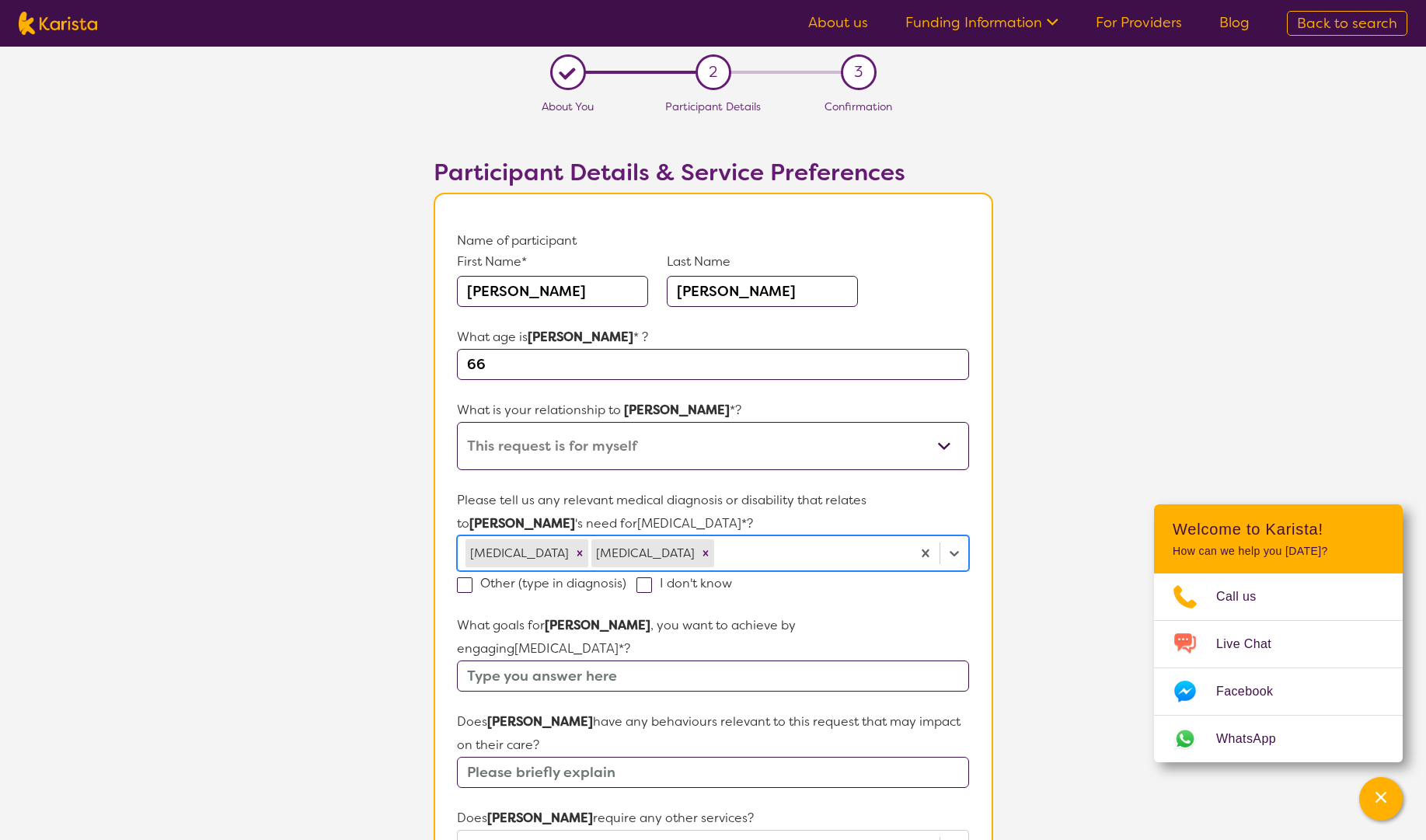
click at [761, 547] on div at bounding box center [809, 553] width 185 height 26
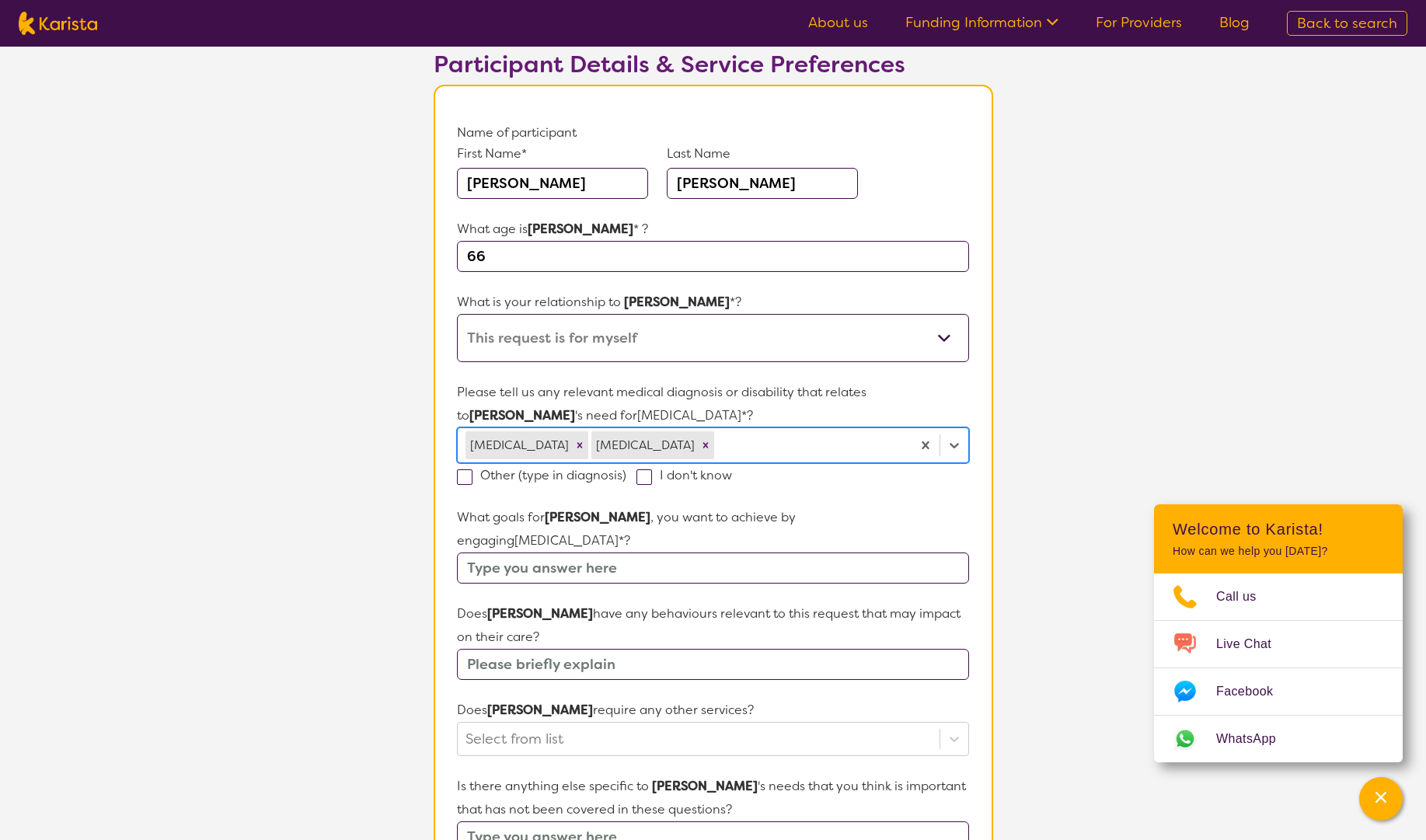
scroll to position [21, 0]
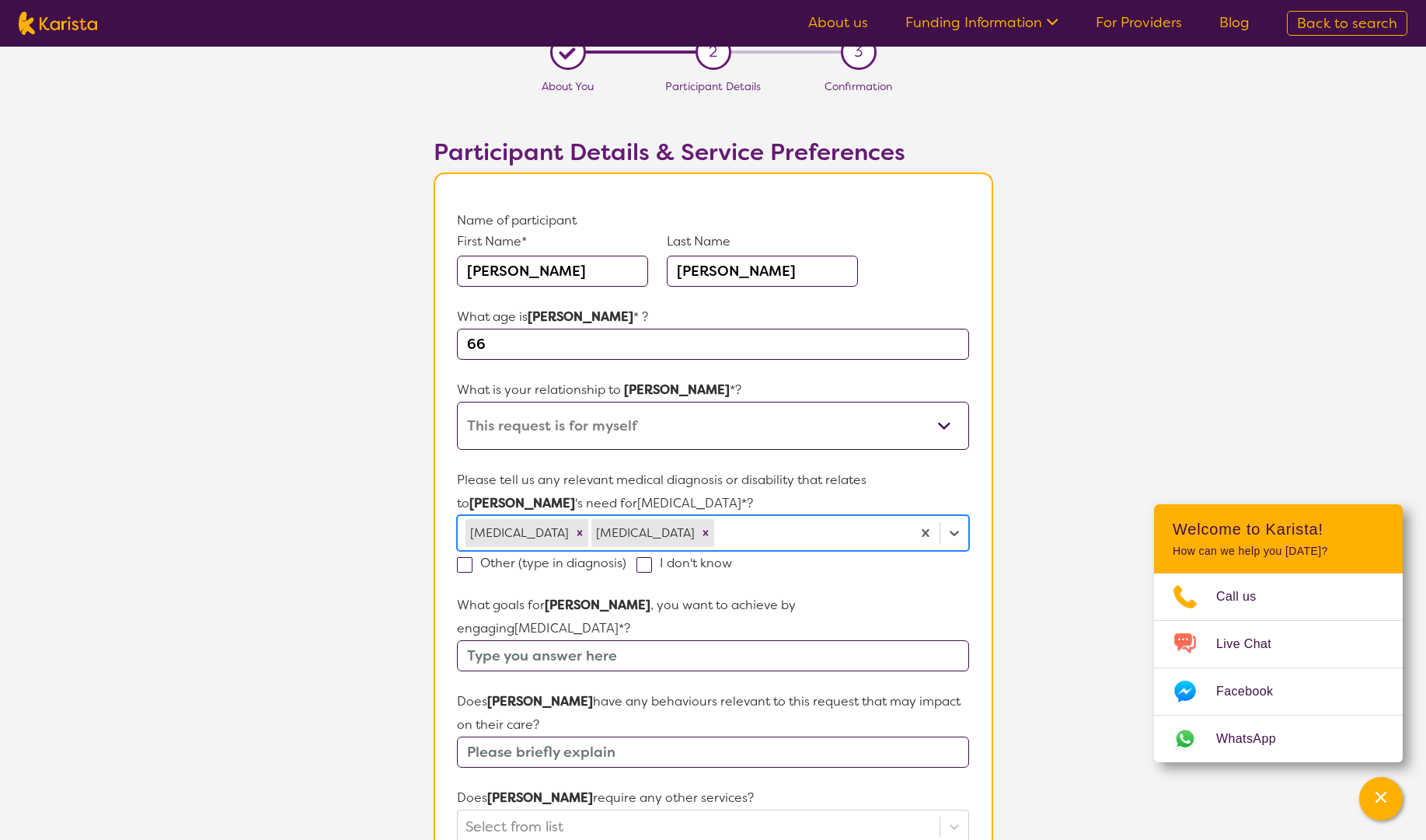
click at [720, 527] on div at bounding box center [809, 532] width 185 height 26
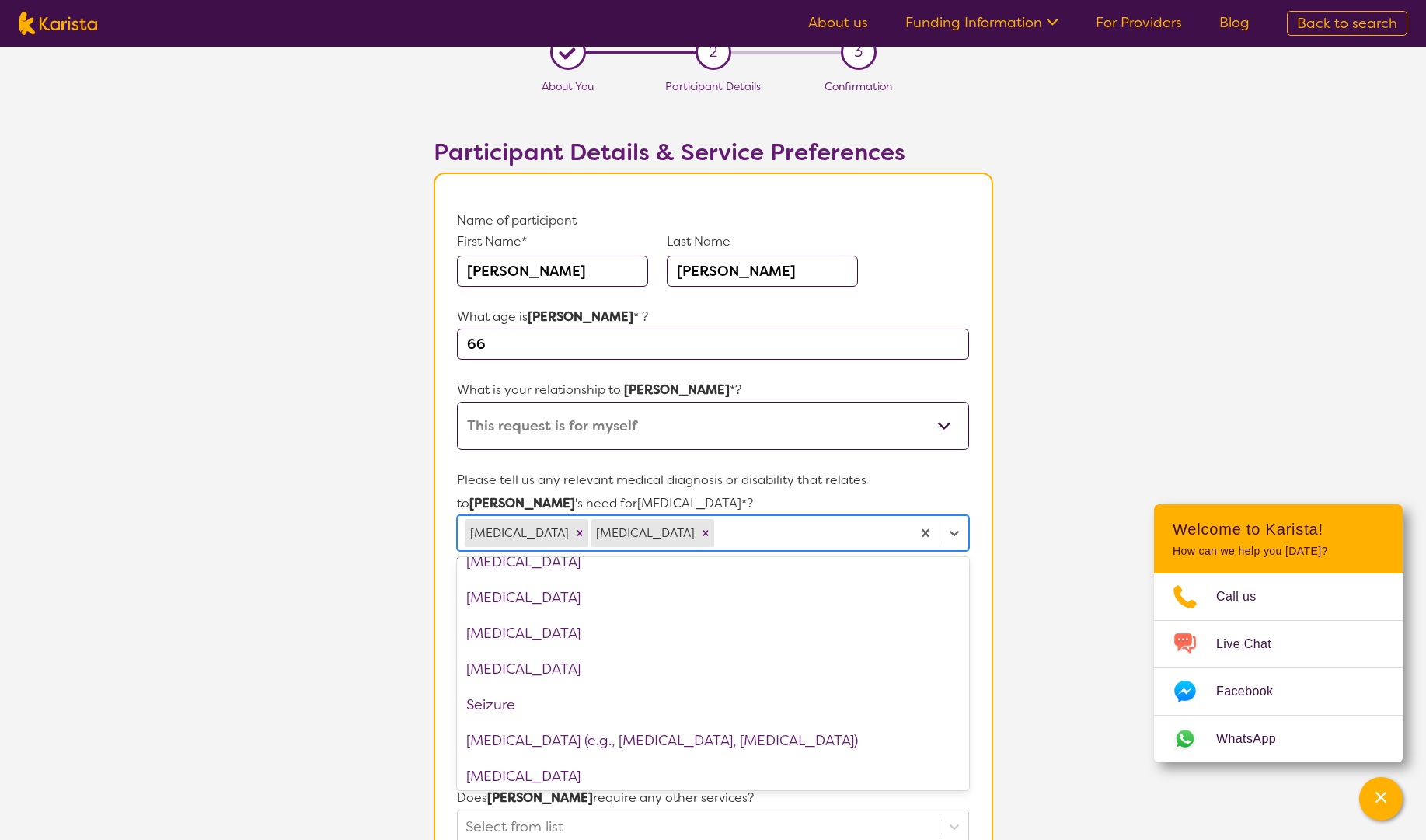
scroll to position [2125, 0]
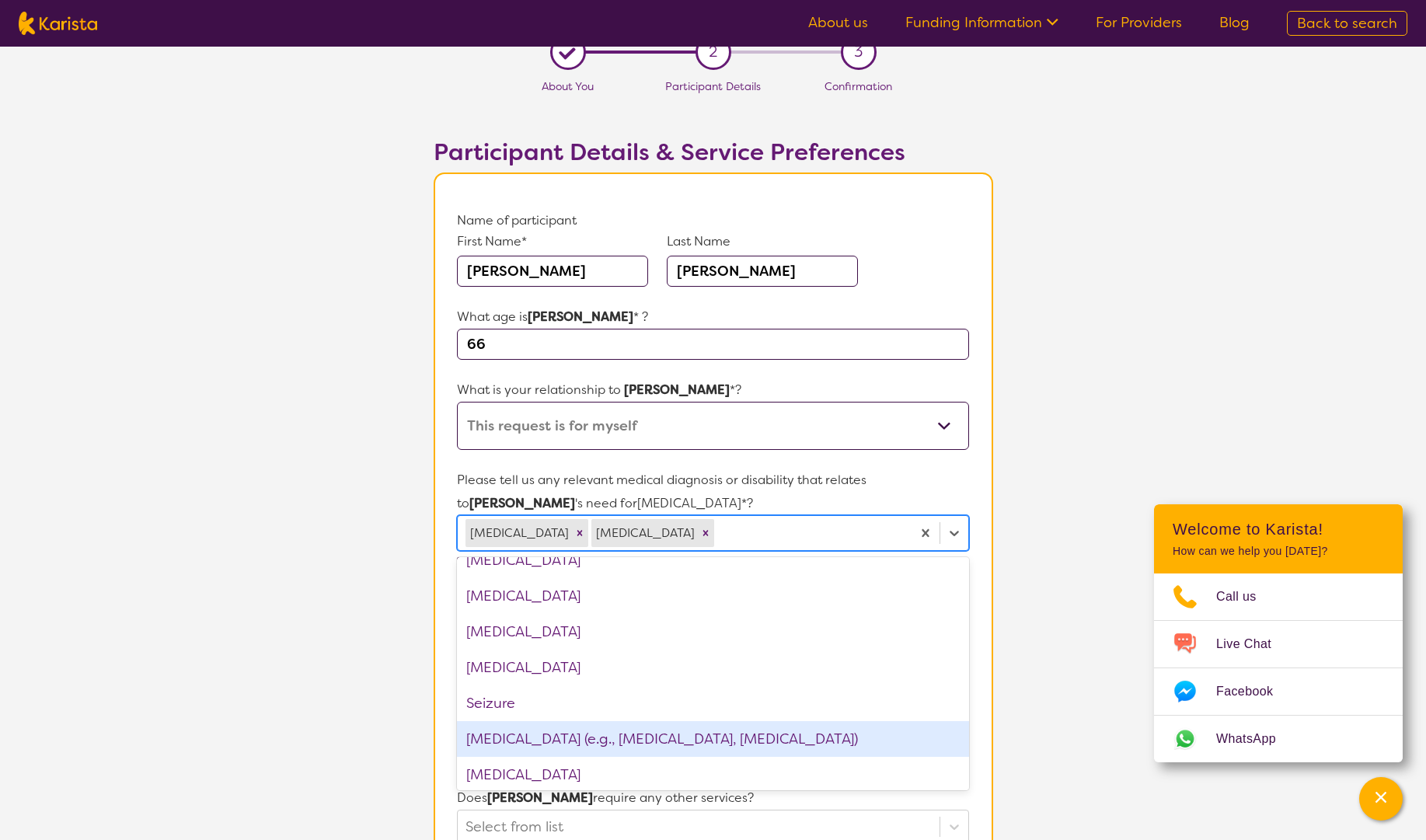
click at [724, 731] on div "[MEDICAL_DATA] (e.g., [MEDICAL_DATA], [MEDICAL_DATA])" at bounding box center [712, 738] width 511 height 36
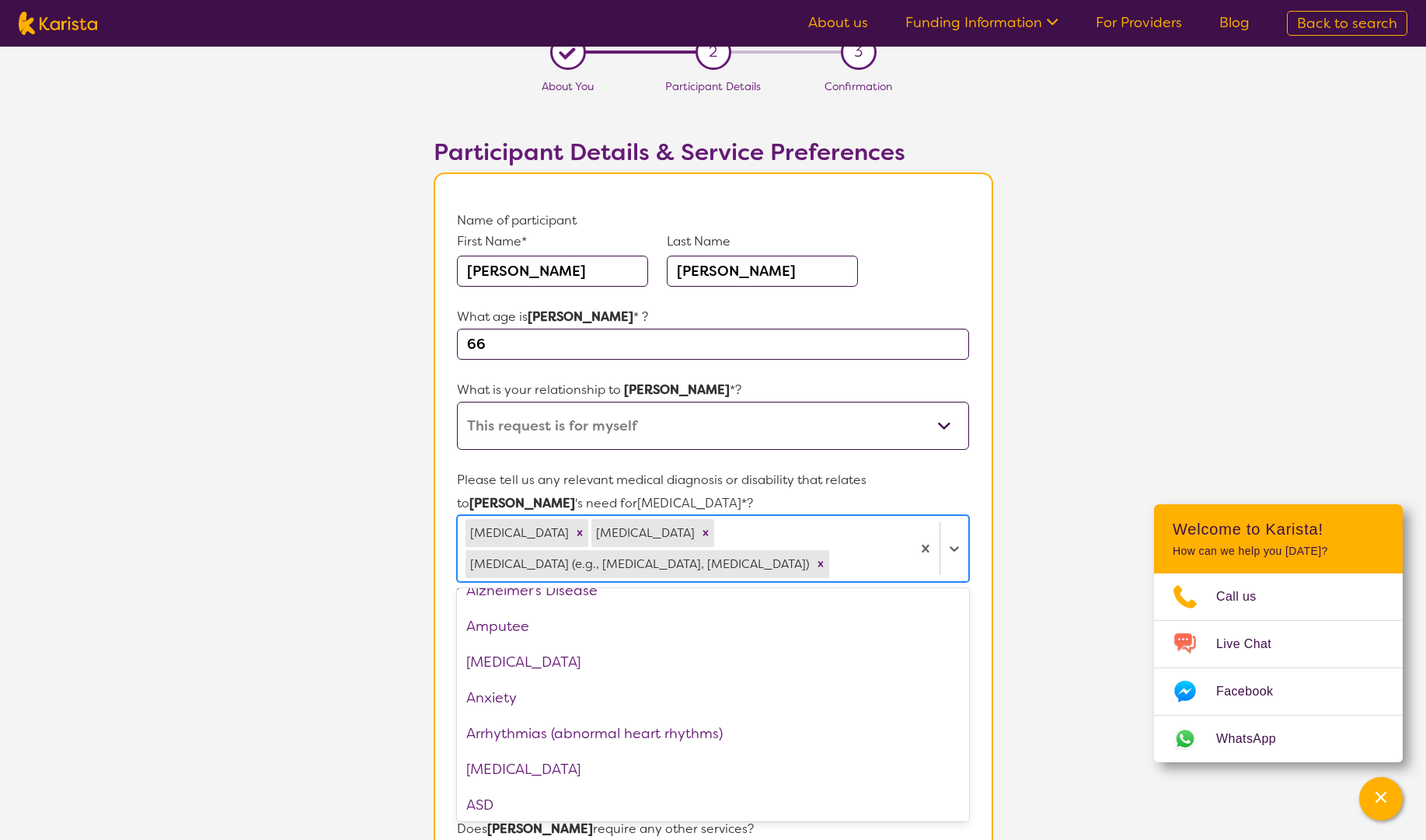
scroll to position [79, 0]
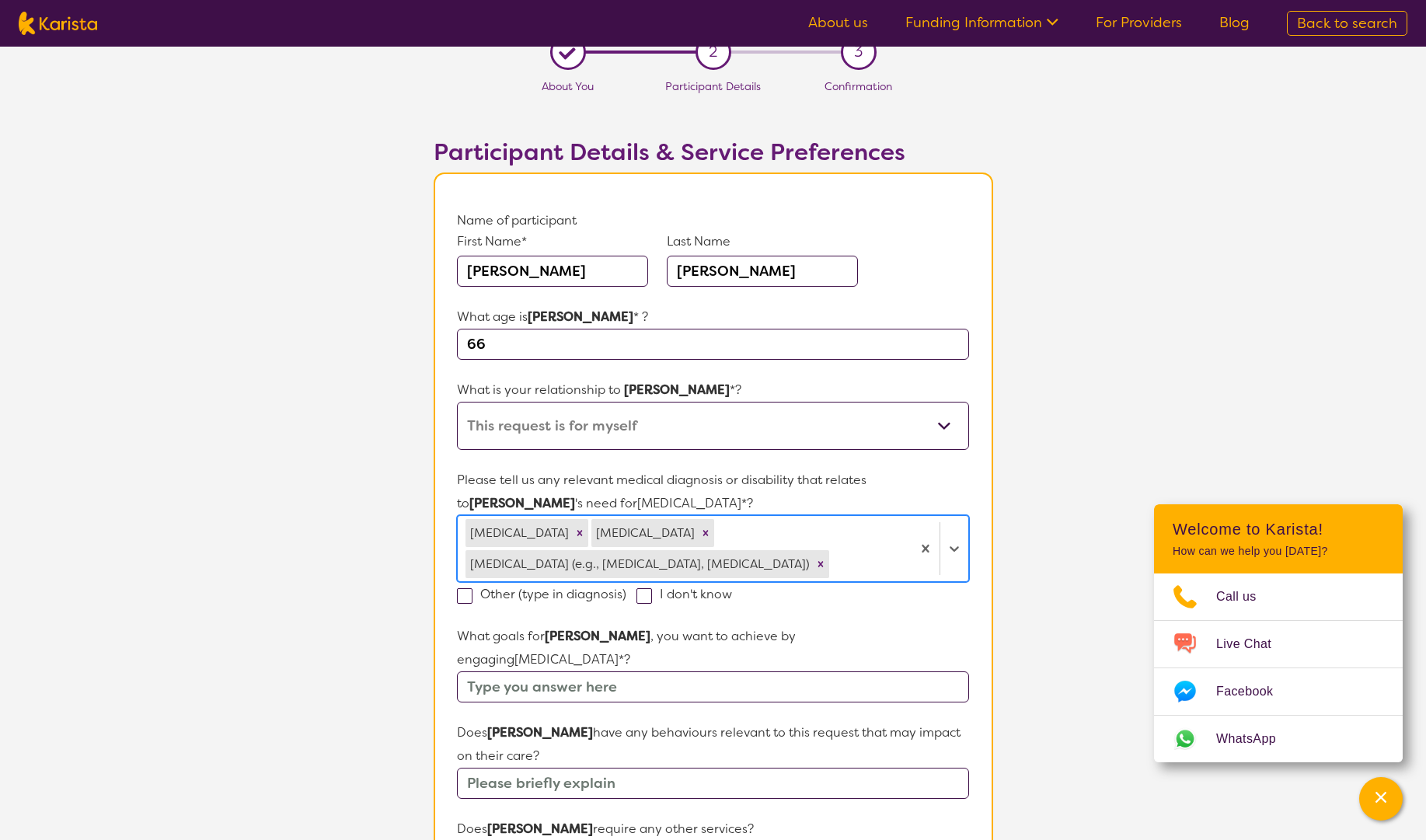
click at [832, 560] on div at bounding box center [867, 564] width 71 height 26
click at [648, 671] on input "text" at bounding box center [712, 686] width 511 height 31
click at [660, 671] on input "text" at bounding box center [712, 686] width 511 height 31
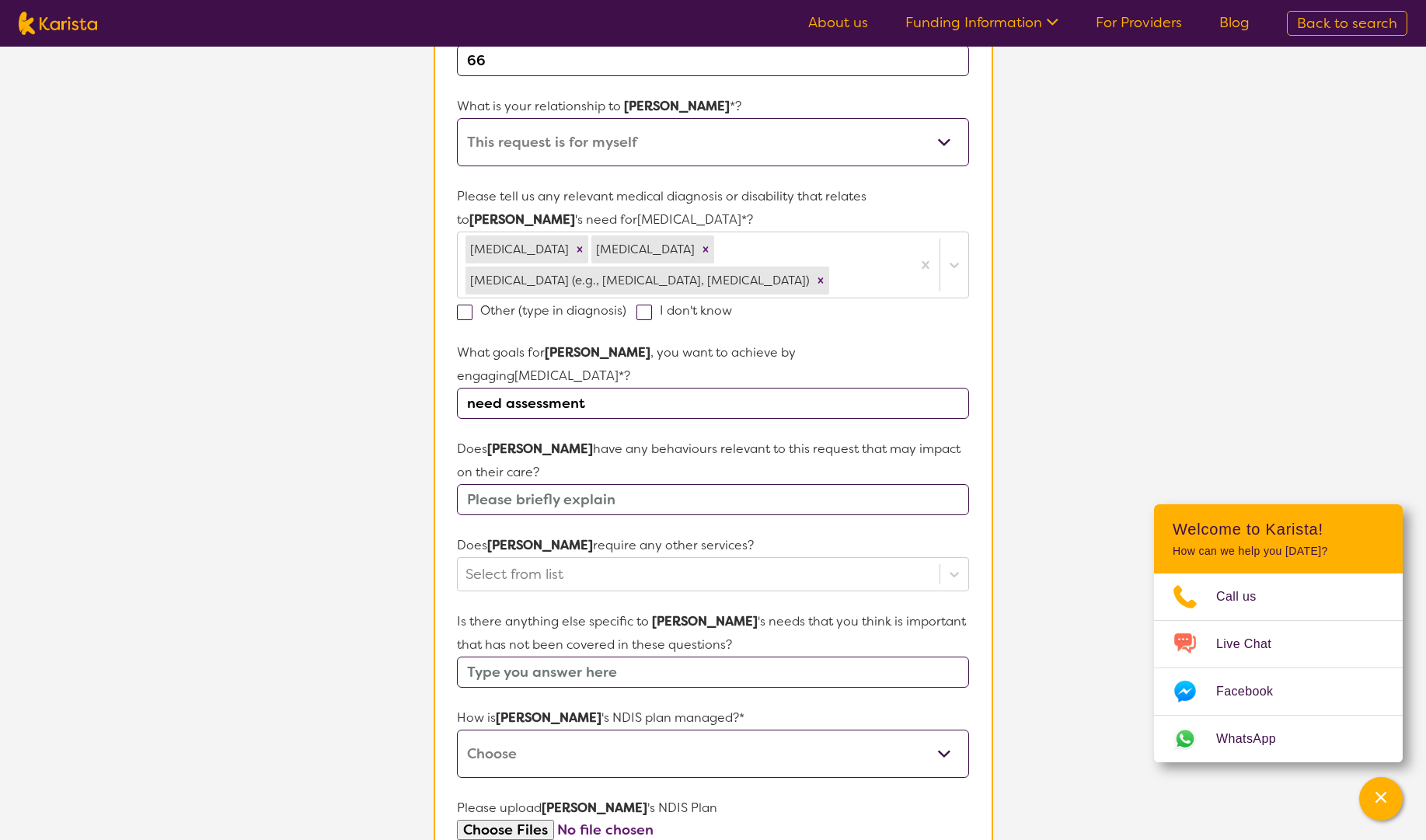
scroll to position [311, 0]
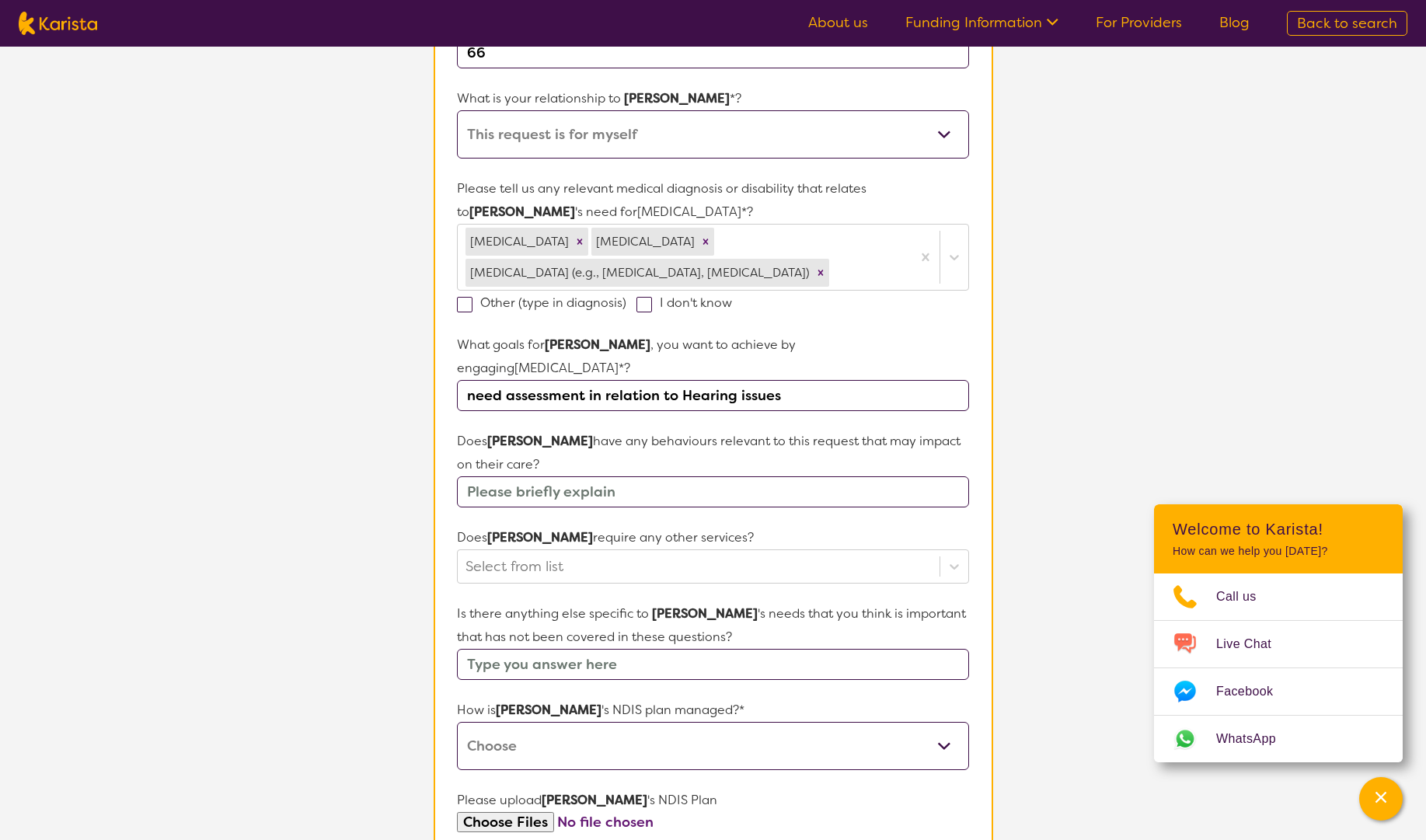
type input "need assessment in relation to Hearing issues"
click at [627, 477] on input "text" at bounding box center [712, 491] width 511 height 31
click at [636, 553] on div at bounding box center [697, 566] width 465 height 26
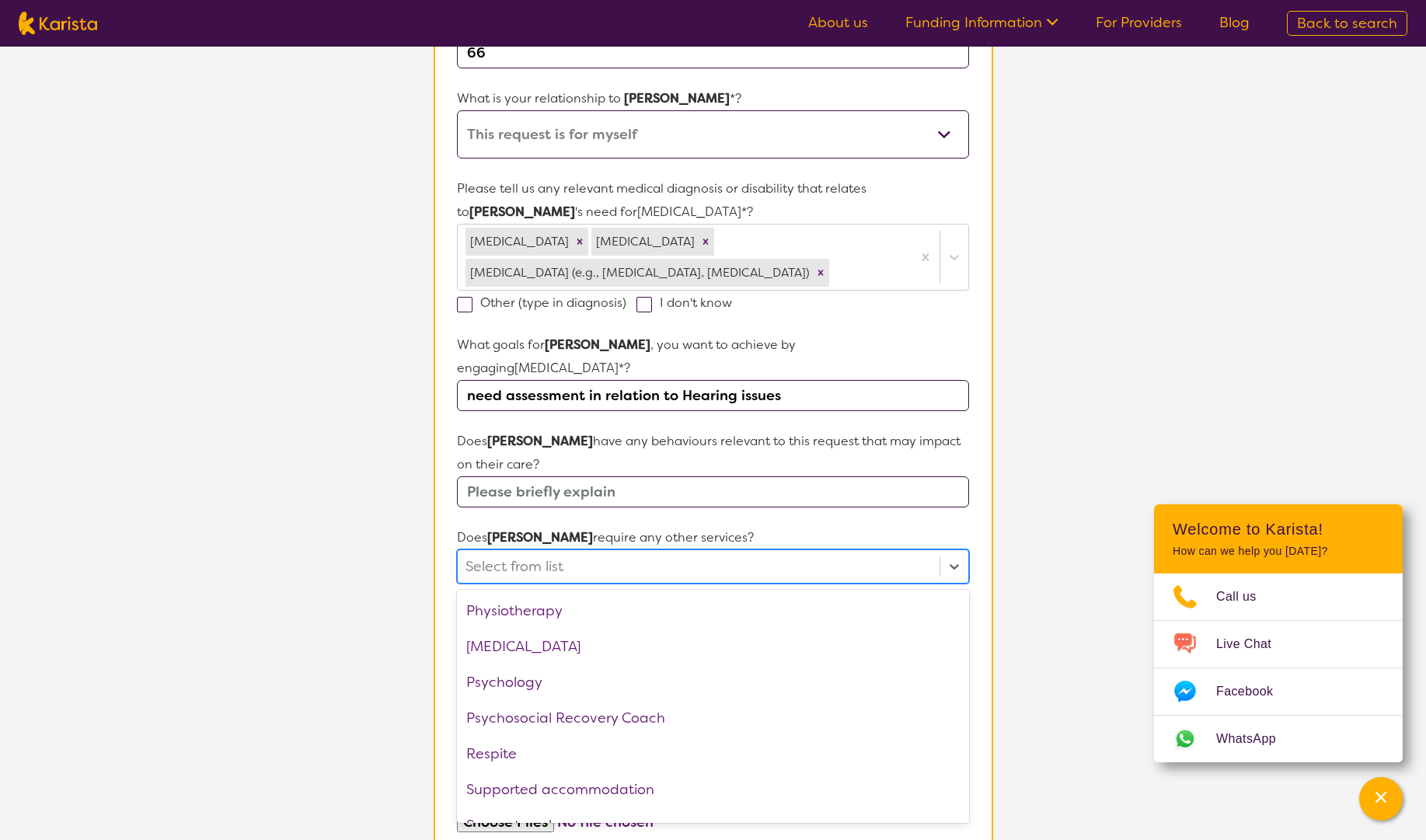
scroll to position [524, 0]
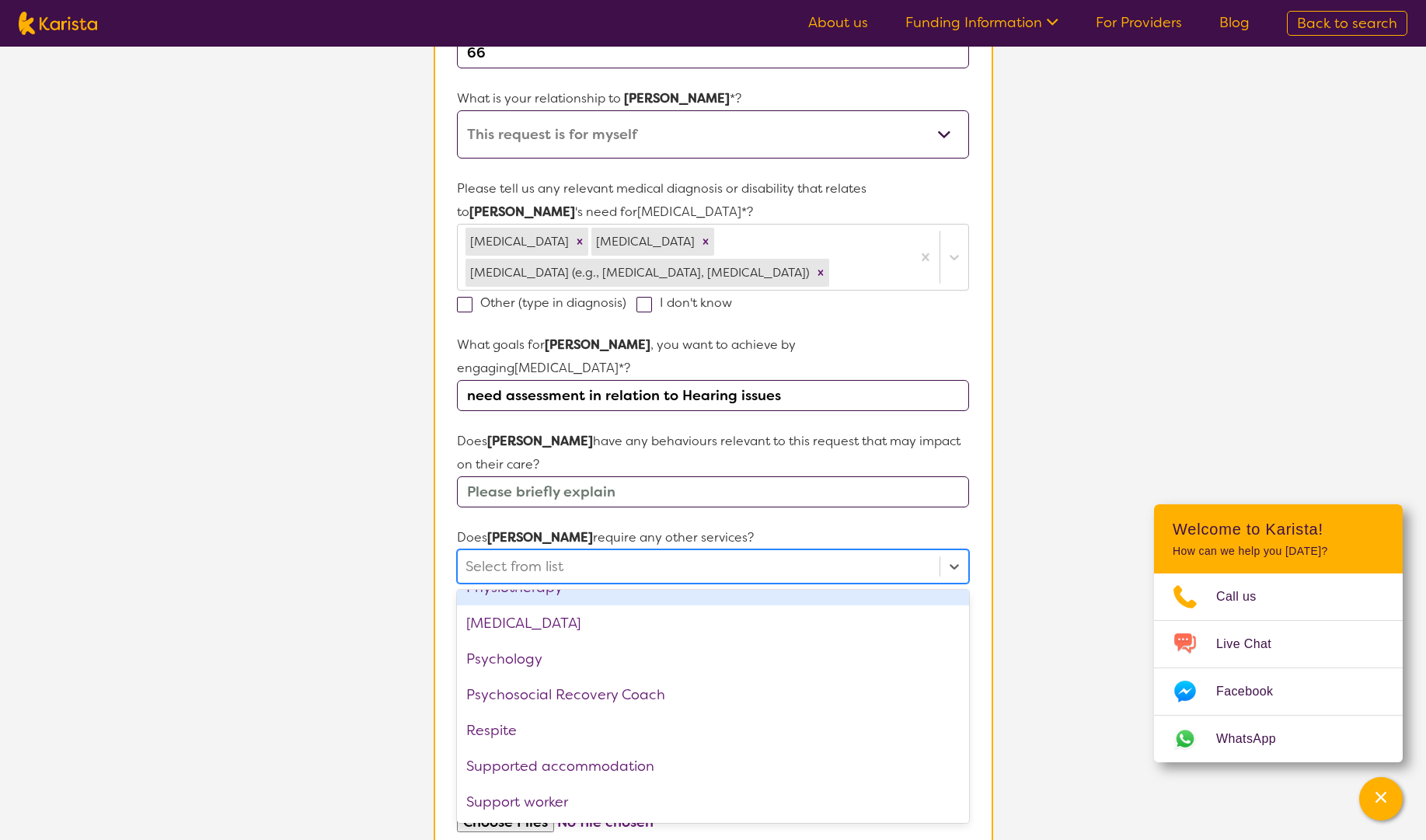
click at [590, 553] on div at bounding box center [697, 566] width 465 height 26
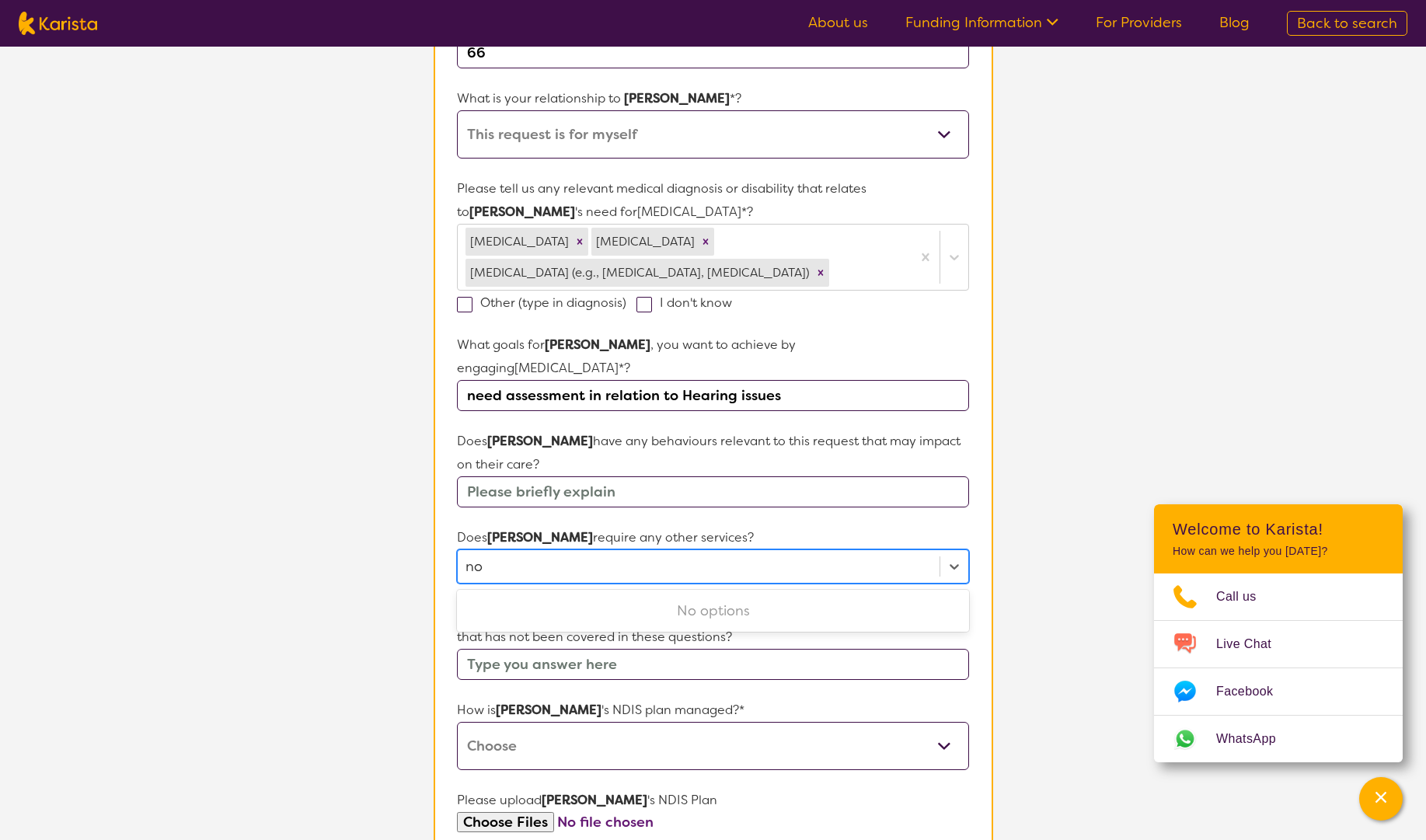
type input "no"
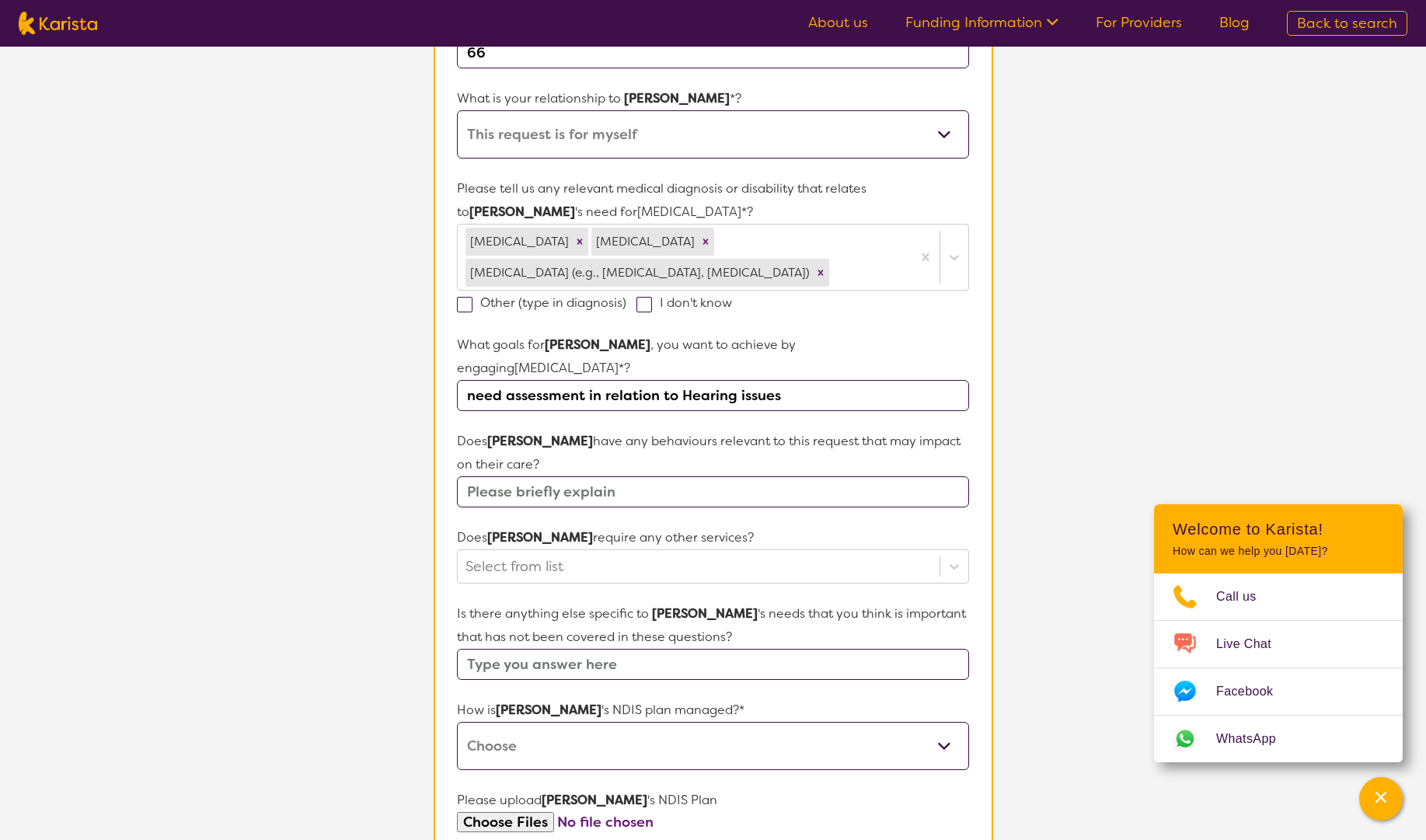
click at [712, 526] on p "Does [PERSON_NAME] require any other services?" at bounding box center [712, 537] width 511 height 23
click at [586, 553] on div at bounding box center [697, 566] width 465 height 26
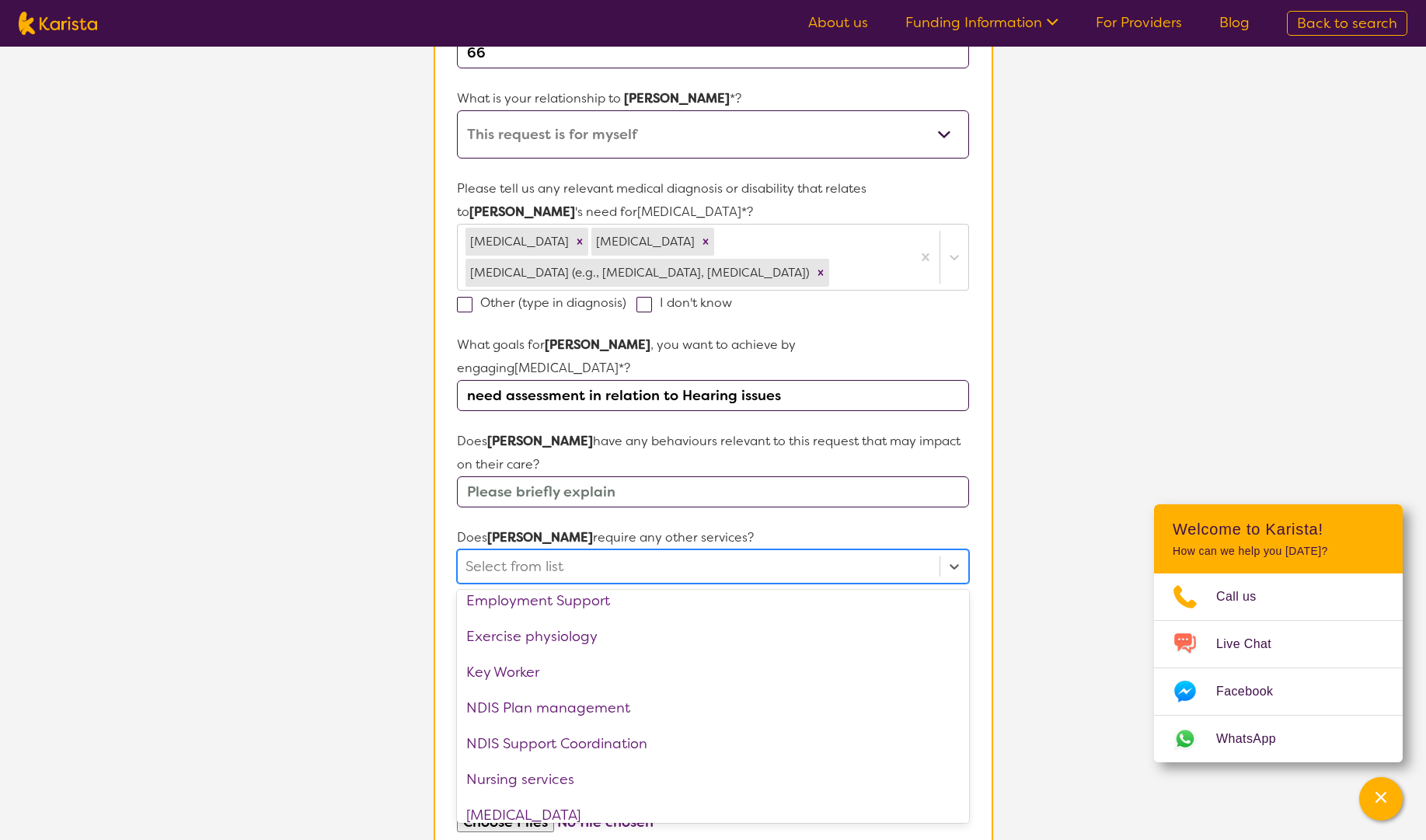
scroll to position [229, 0]
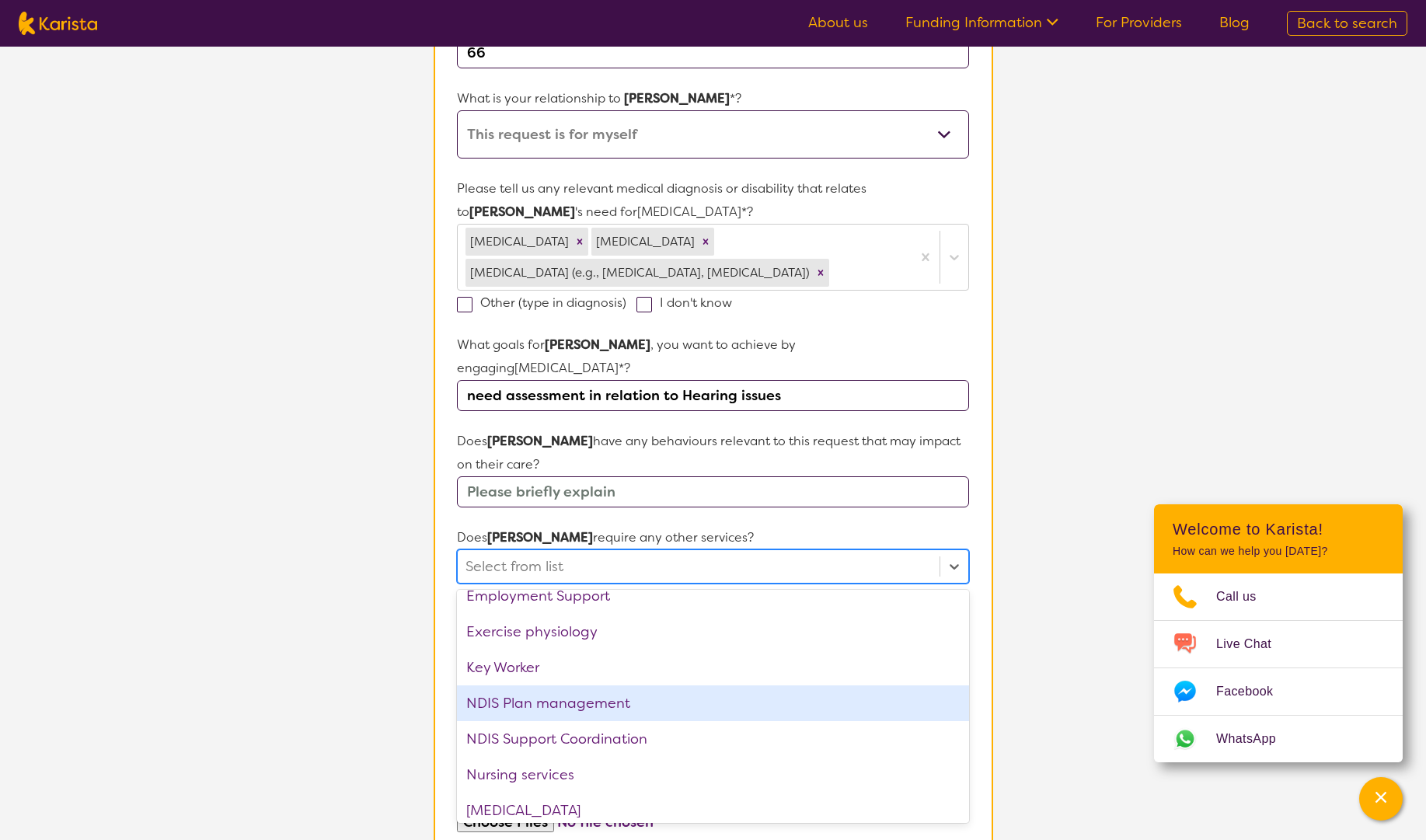
click at [611, 685] on div "NDIS Plan management" at bounding box center [712, 702] width 511 height 36
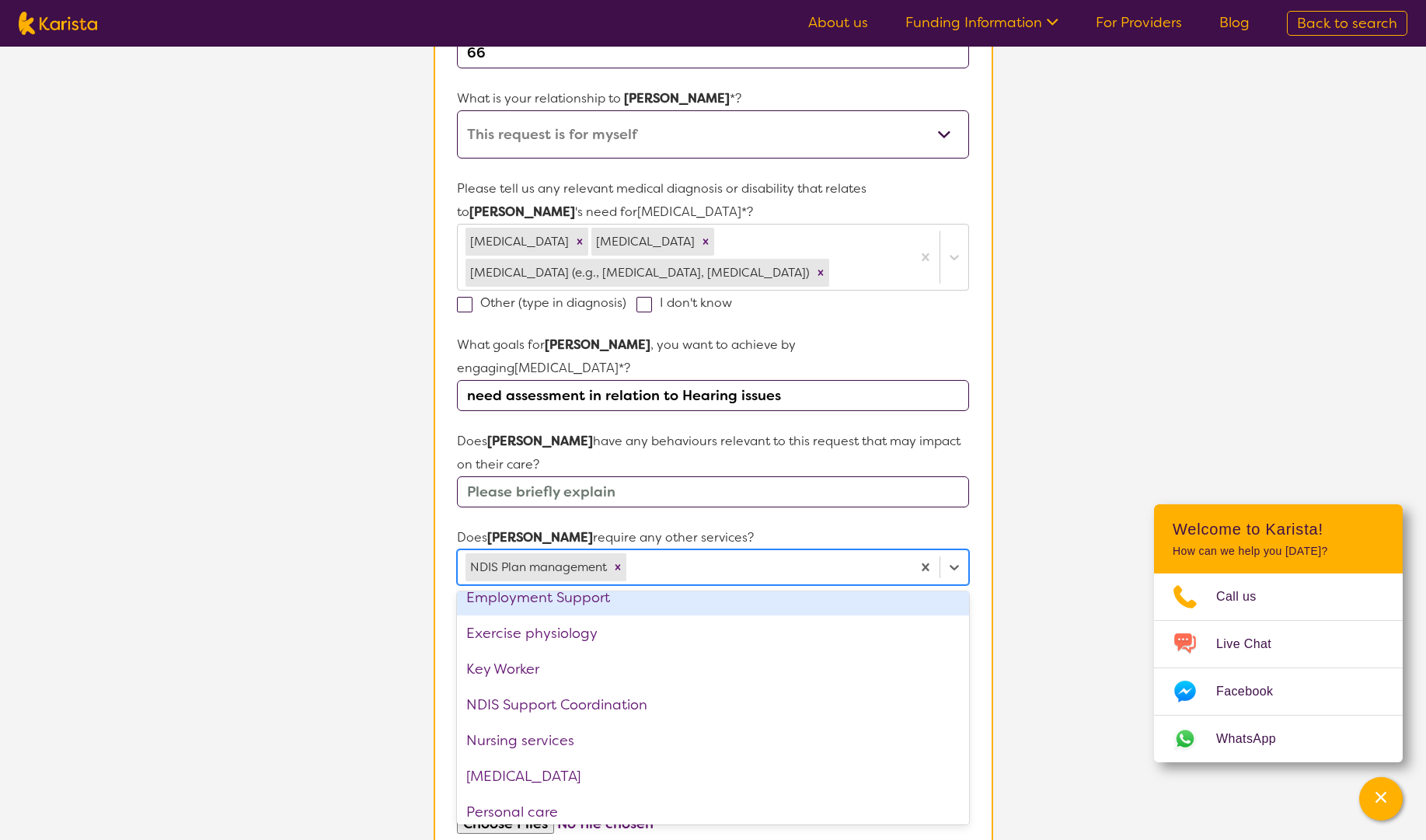
click at [605, 476] on input "text" at bounding box center [712, 491] width 511 height 31
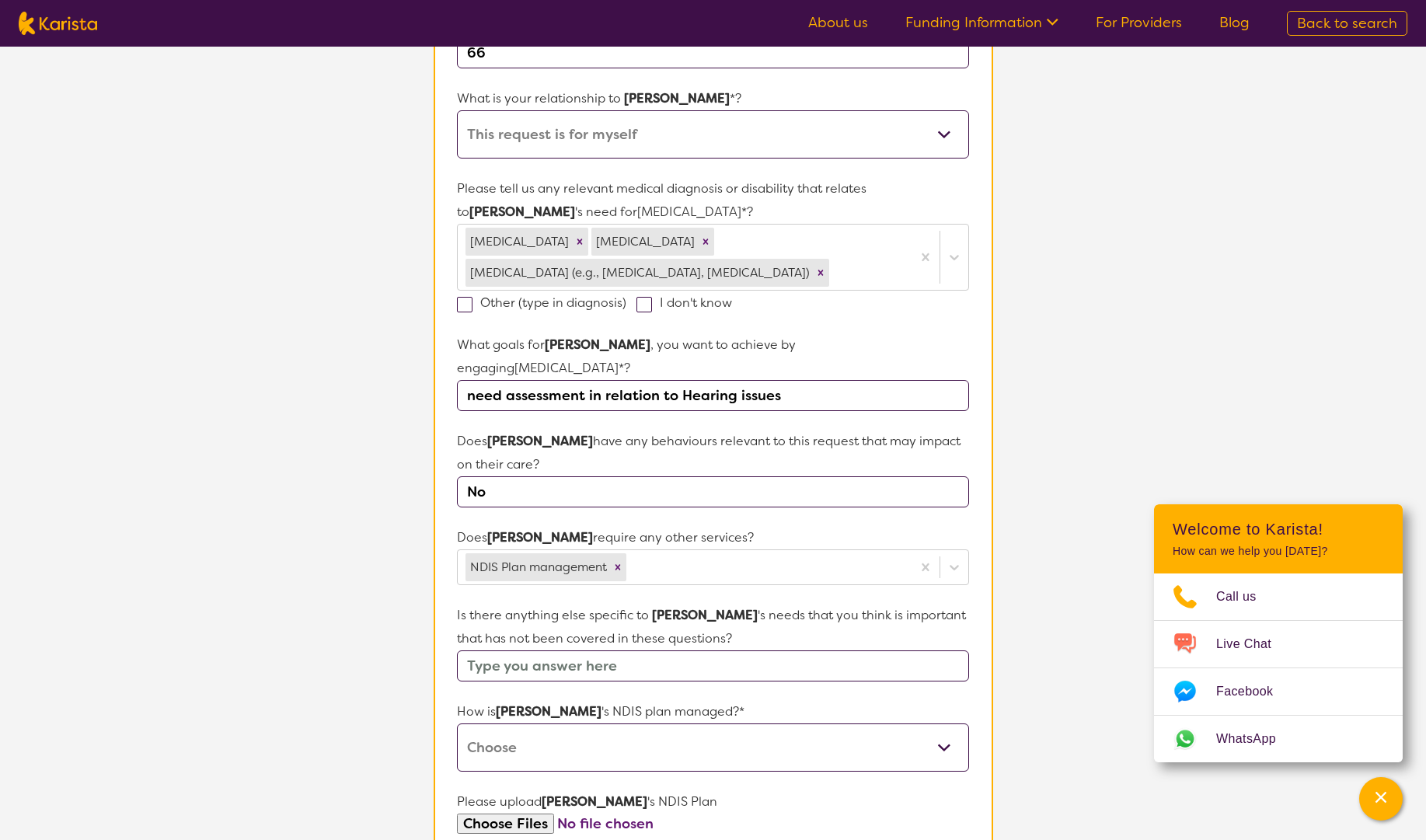
type input "N"
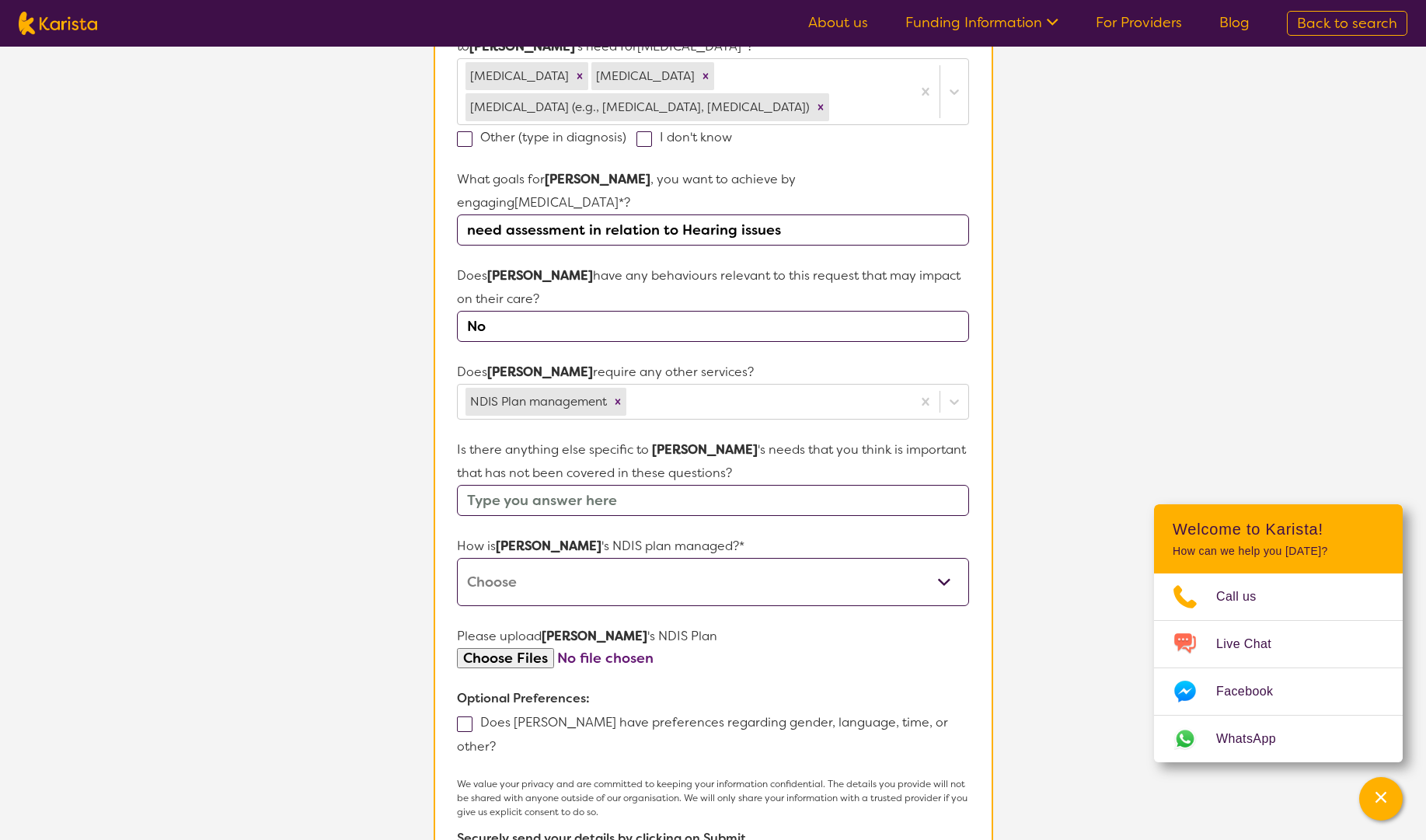
scroll to position [479, 0]
type input "No"
click at [671, 483] on input "text" at bounding box center [712, 498] width 511 height 31
type input "Awaiting [MEDICAL_DATA] Left Ear"
click at [693, 568] on select "Self-managed NDIS plan Managed by a registered plan management provider (not th…" at bounding box center [712, 579] width 511 height 48
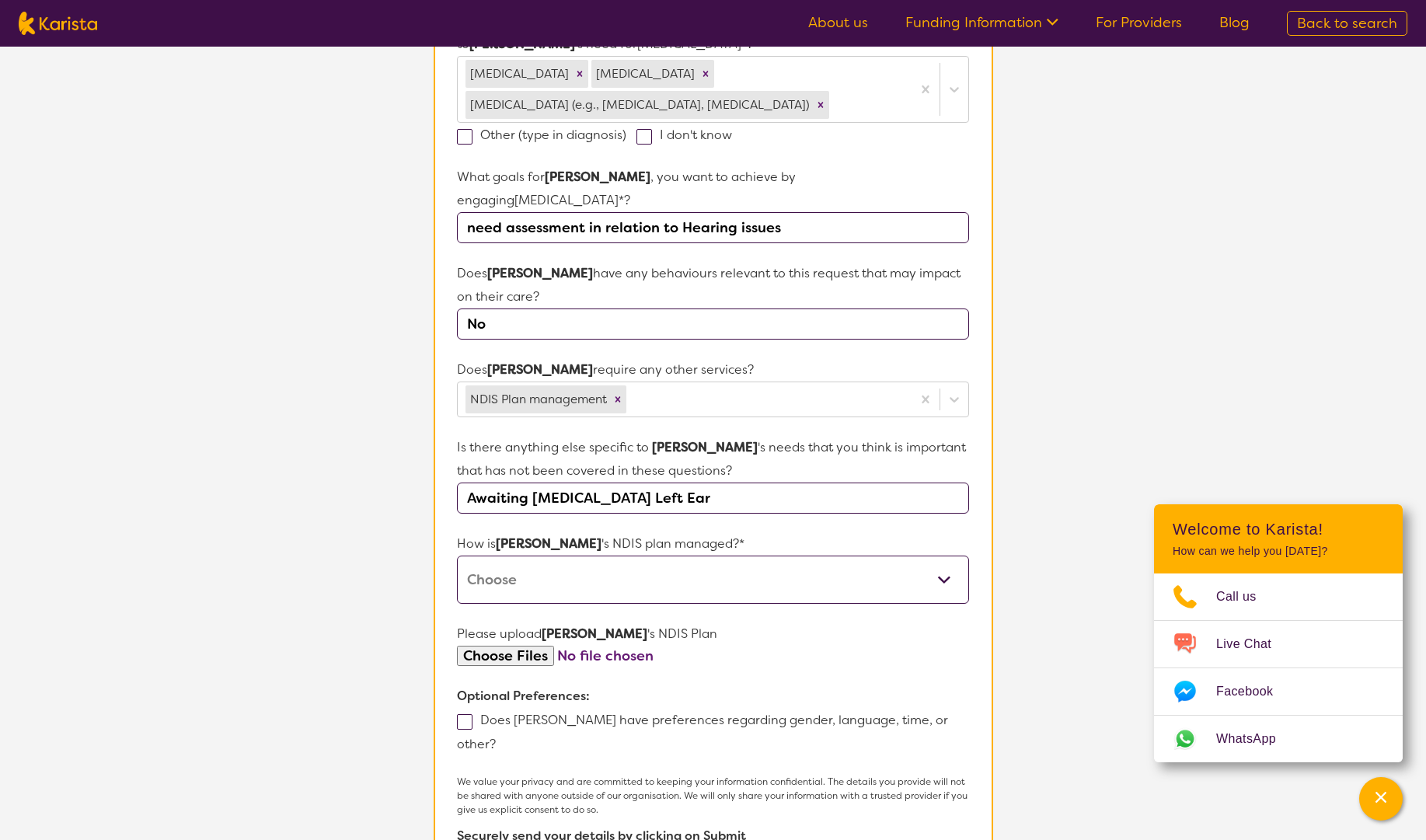
select select "Plan Managed"
click at [457, 556] on select "Self-managed NDIS plan Managed by a registered plan management provider (not th…" at bounding box center [712, 579] width 511 height 48
click at [546, 645] on input "file" at bounding box center [712, 656] width 511 height 21
type input "C:\fakepath\CORRO_PREVIEW__Plan Approval.pdf"
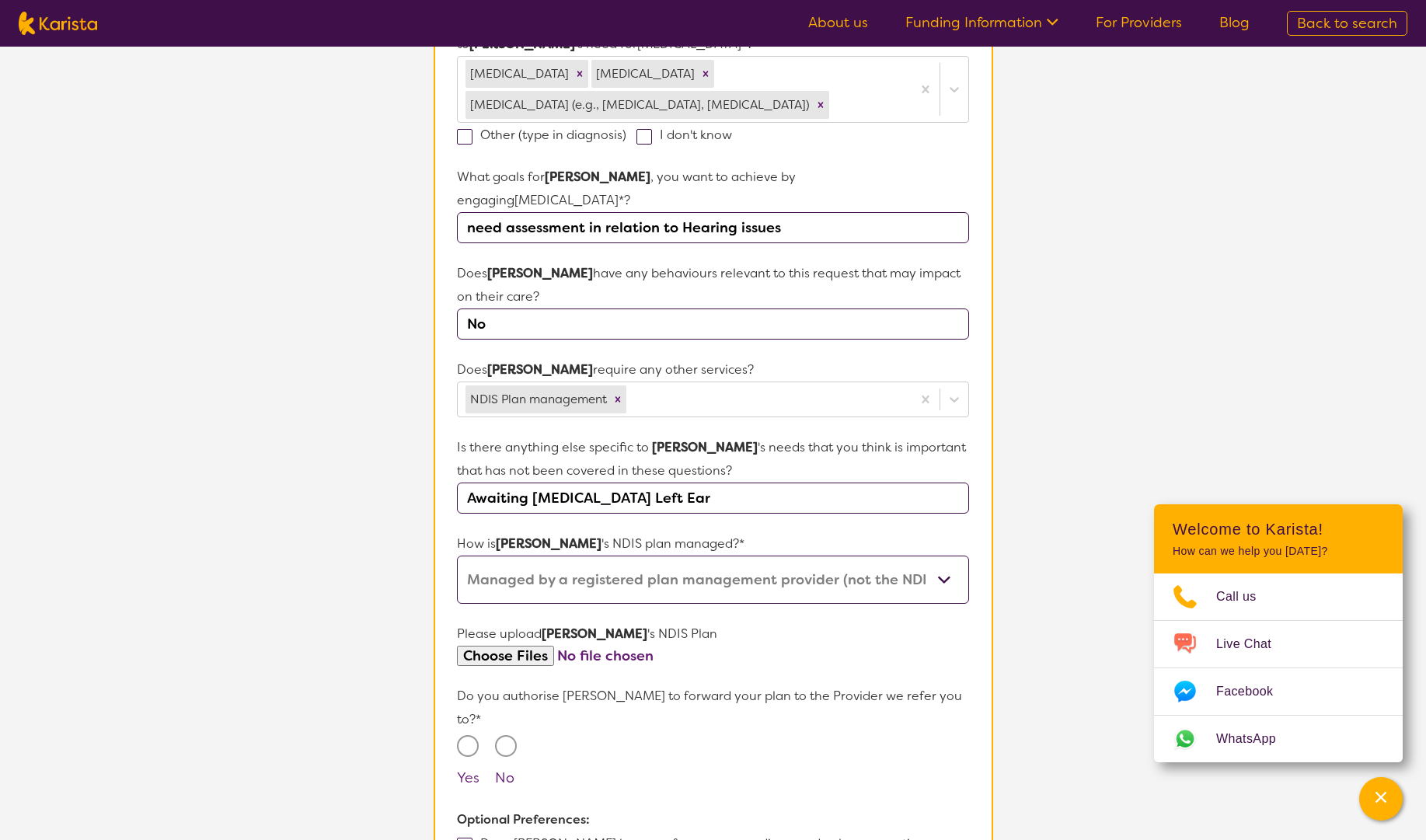
click at [472, 734] on input "Yes" at bounding box center [467, 745] width 22 height 22
radio input "true"
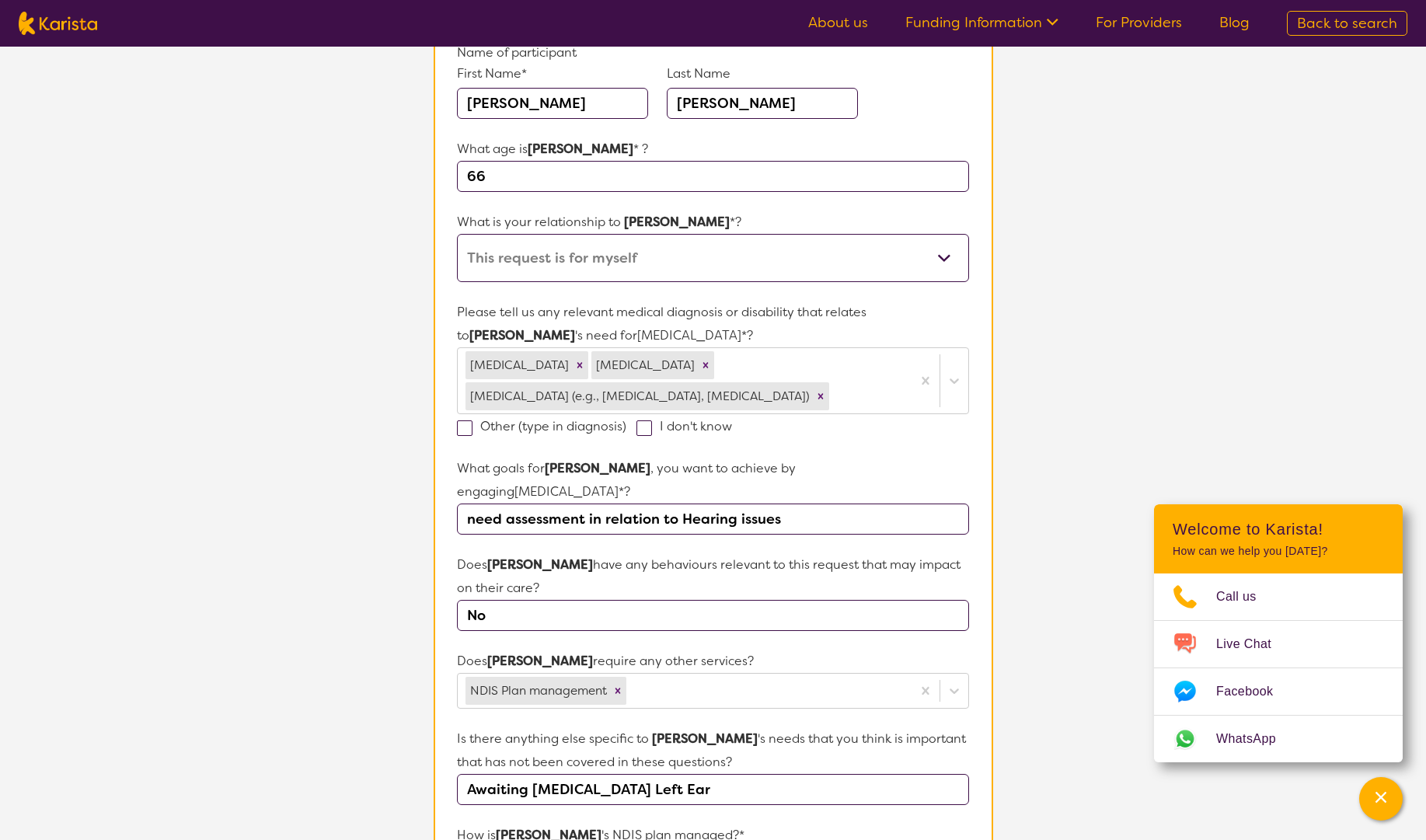
scroll to position [190, 0]
click at [743, 501] on input "need assessment in relation to Hearing issues" at bounding box center [712, 516] width 511 height 31
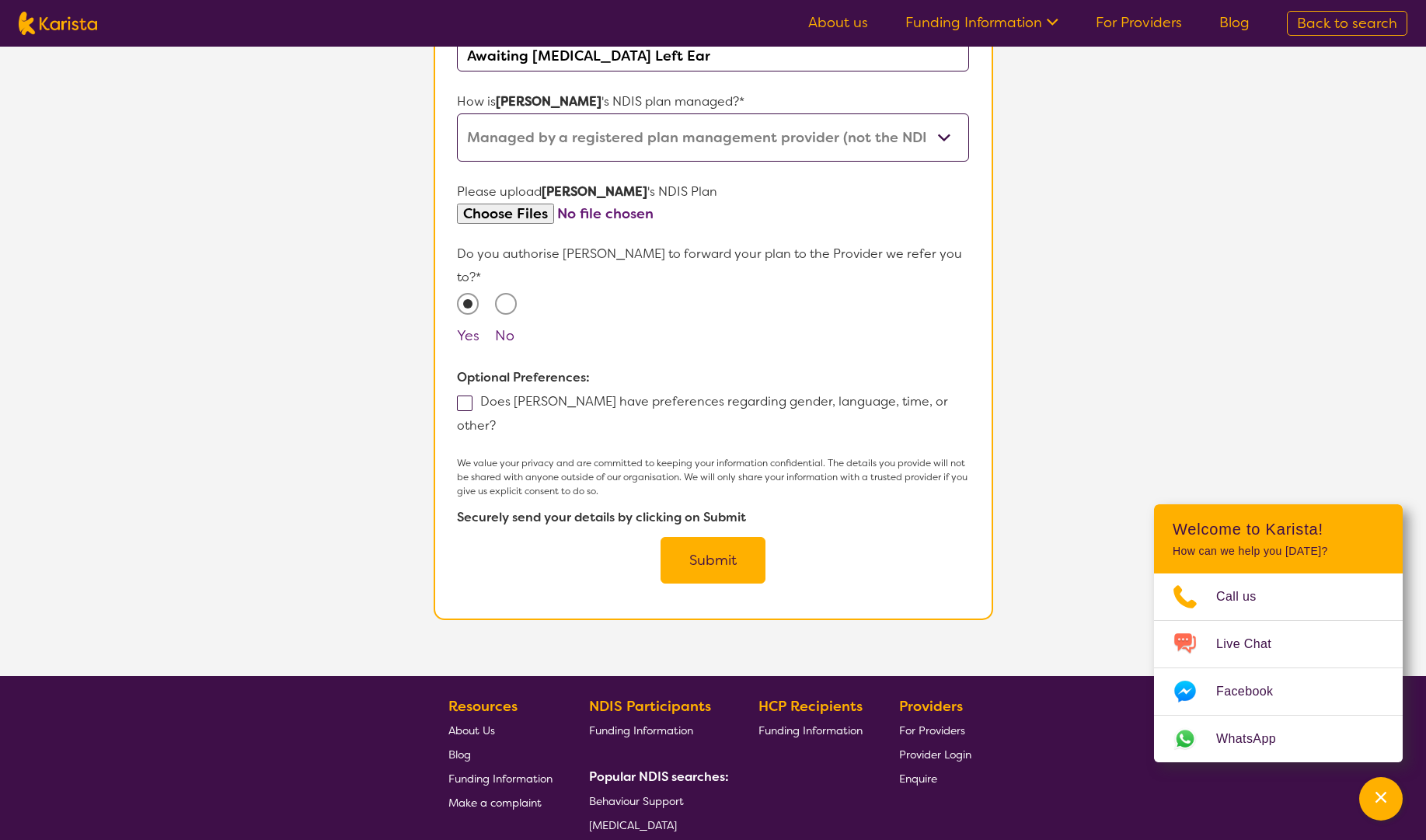
scroll to position [924, 0]
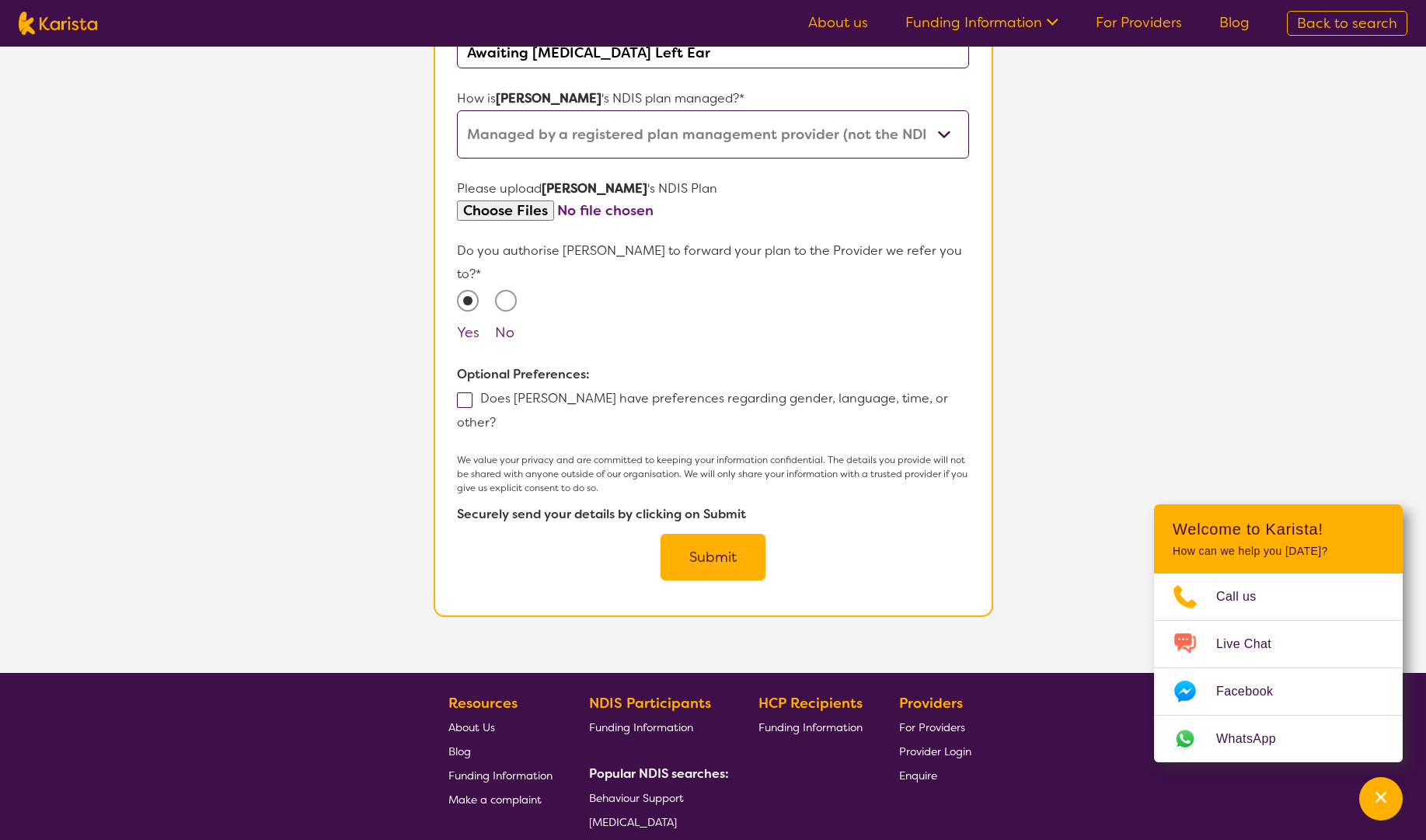
type input "need assessment in relation to [MEDICAL_DATA] issues"
click at [715, 533] on button "Submit" at bounding box center [713, 557] width 105 height 47
